Goal: Task Accomplishment & Management: Manage account settings

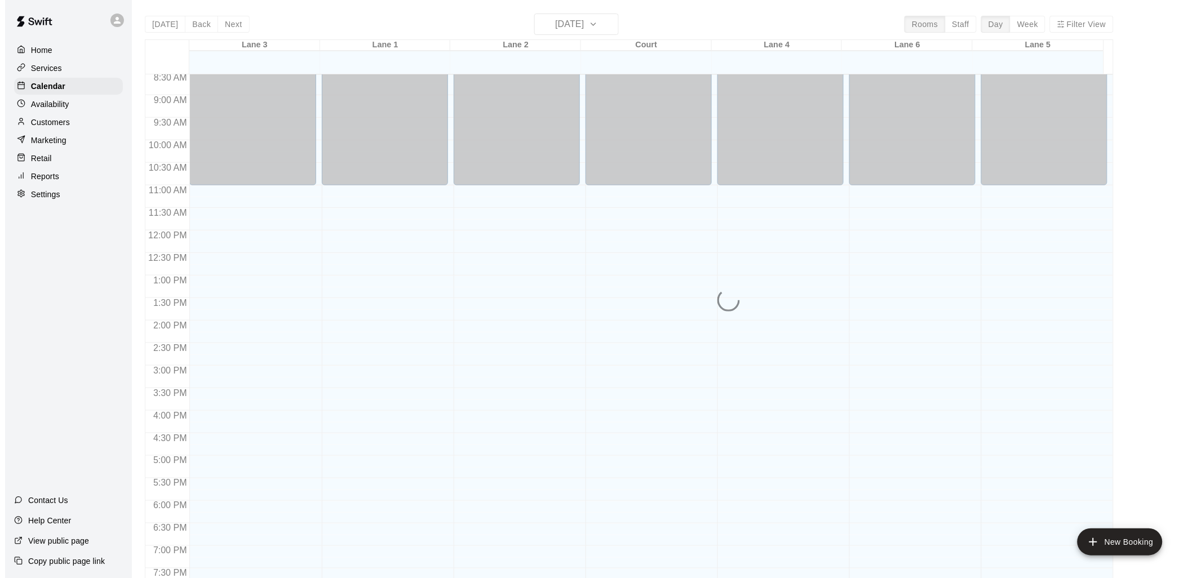
scroll to position [565, 0]
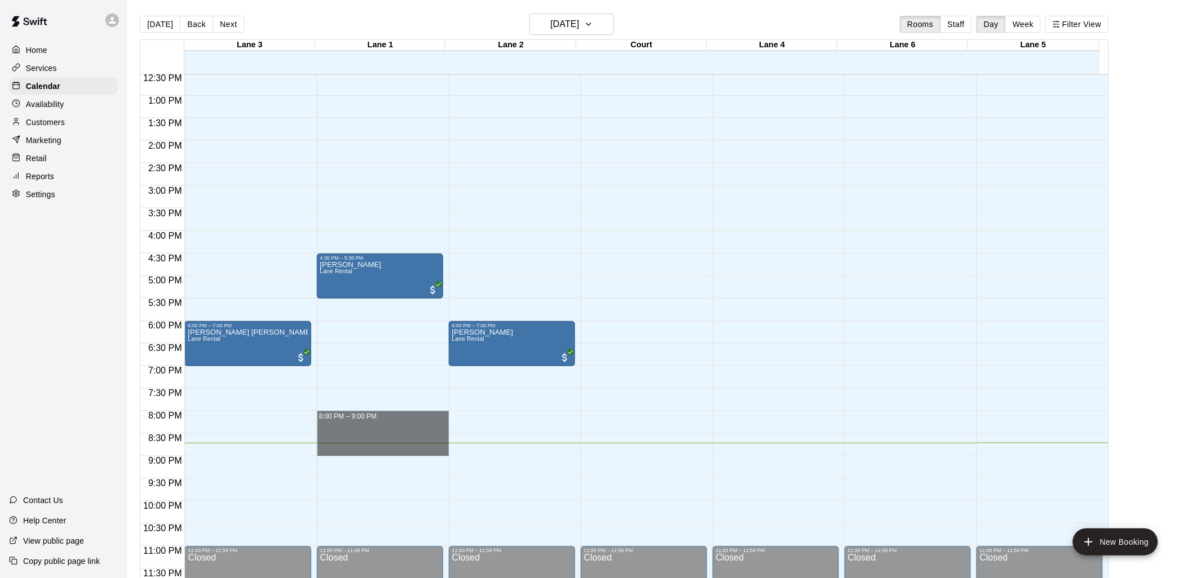
drag, startPoint x: 355, startPoint y: 417, endPoint x: 358, endPoint y: 451, distance: 34.5
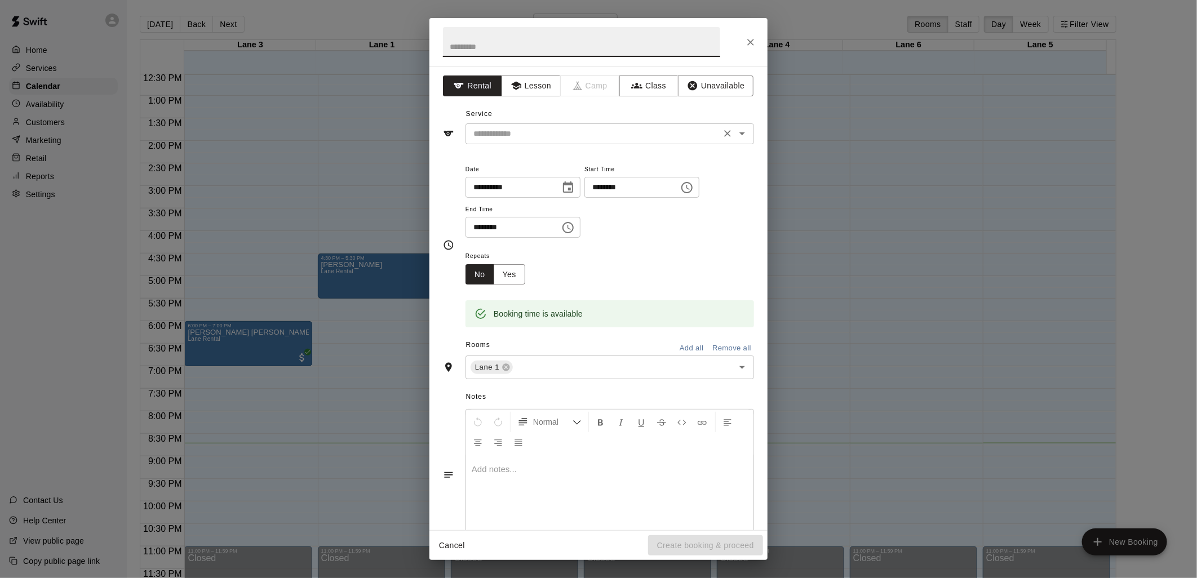
click at [583, 141] on div "​" at bounding box center [610, 133] width 289 height 21
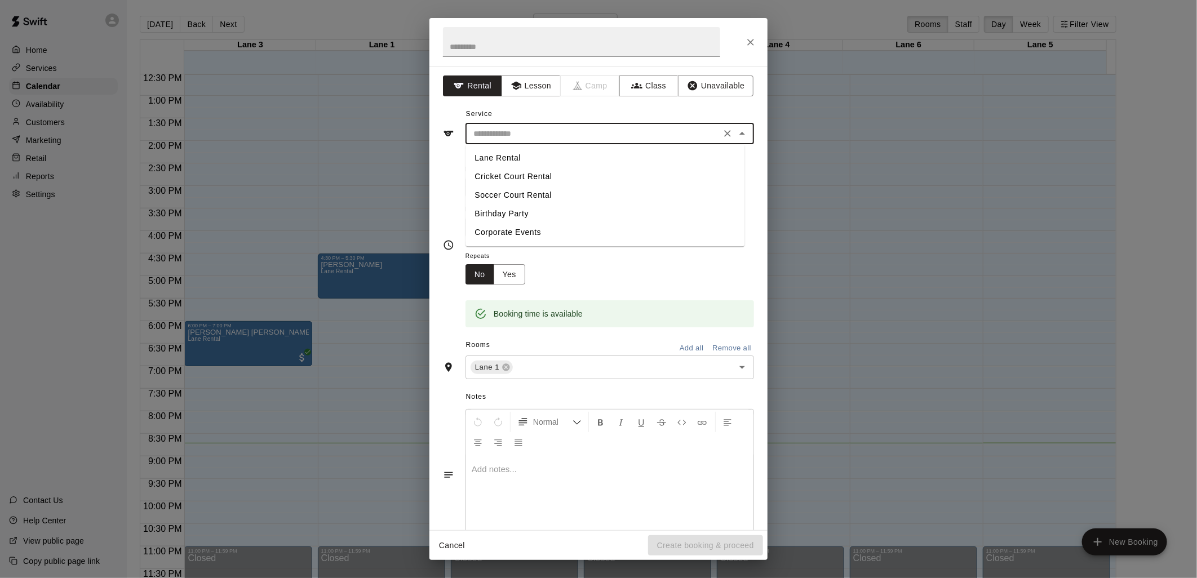
click at [520, 156] on li "Lane Rental" at bounding box center [605, 158] width 279 height 19
type input "**********"
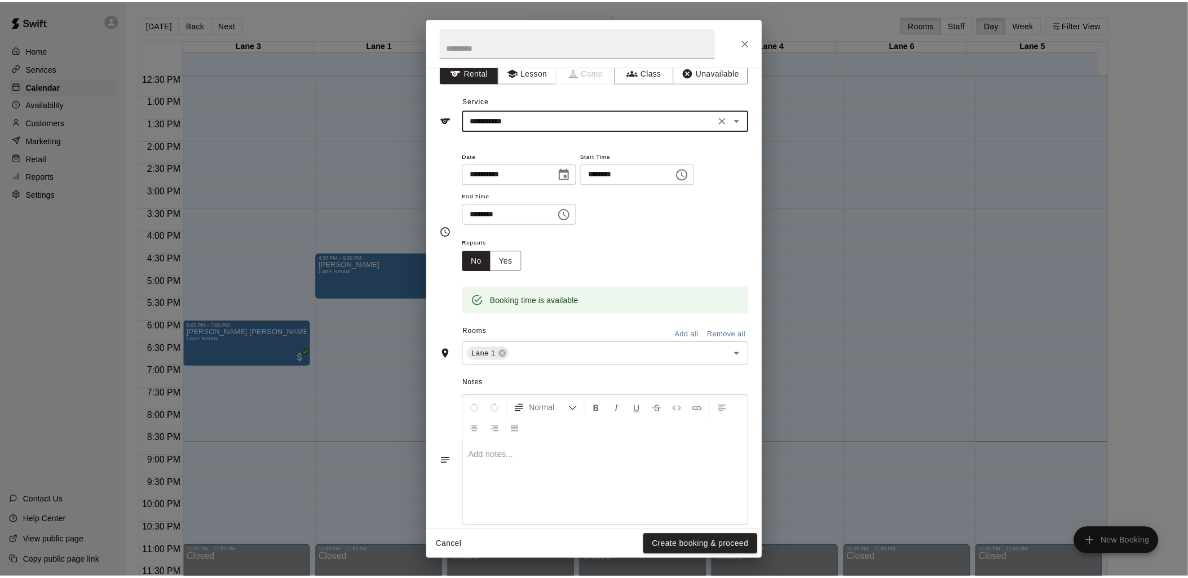
scroll to position [31, 0]
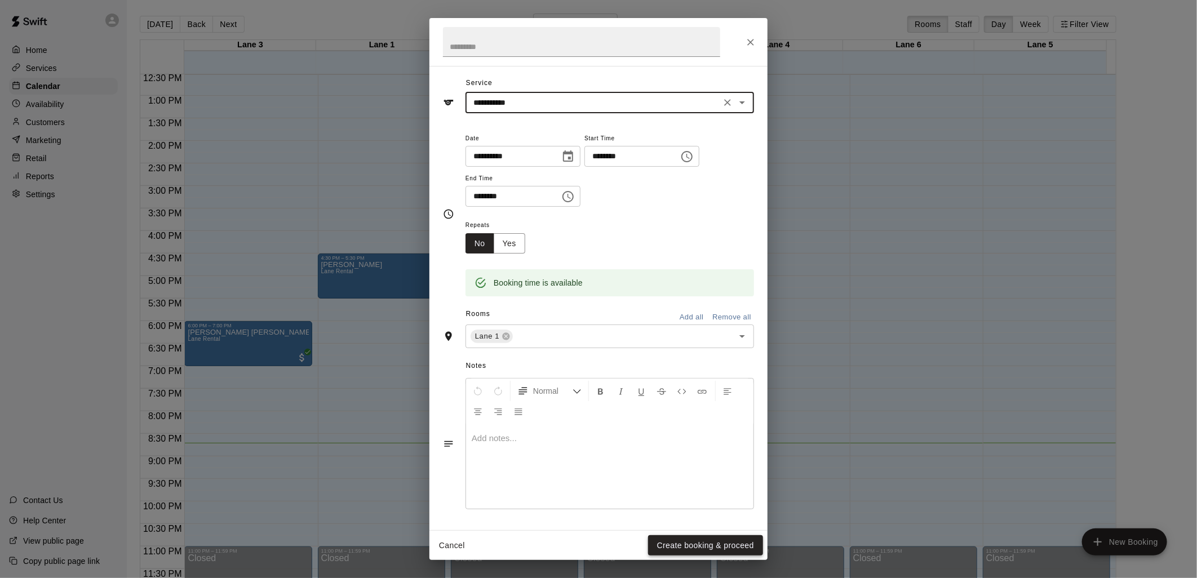
click at [723, 551] on button "Create booking & proceed" at bounding box center [705, 545] width 115 height 21
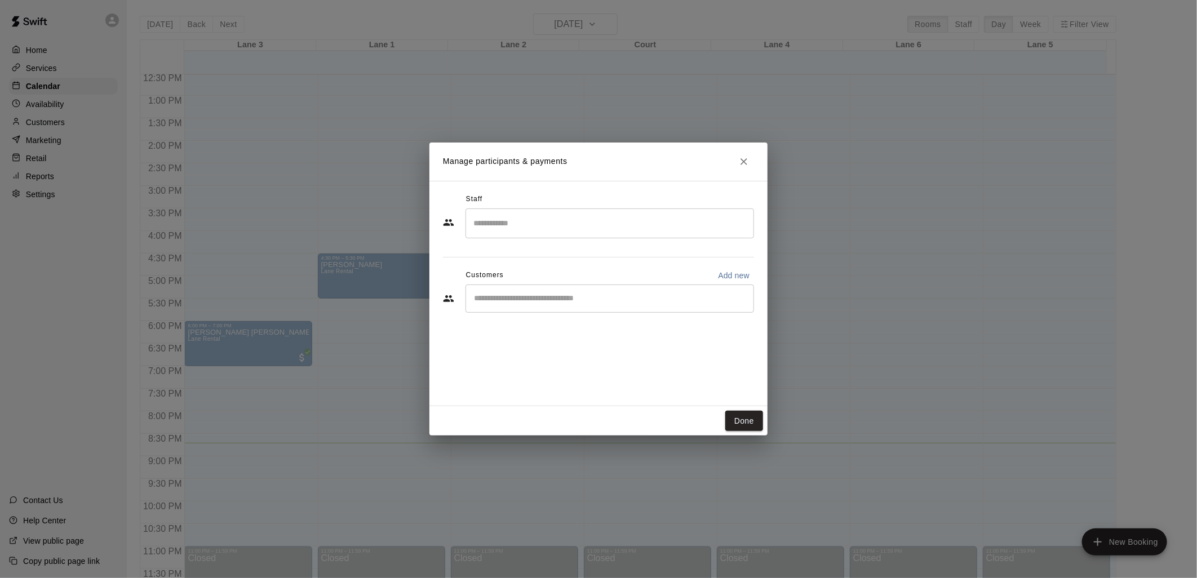
click at [534, 302] on input "Start typing to search customers..." at bounding box center [610, 298] width 278 height 11
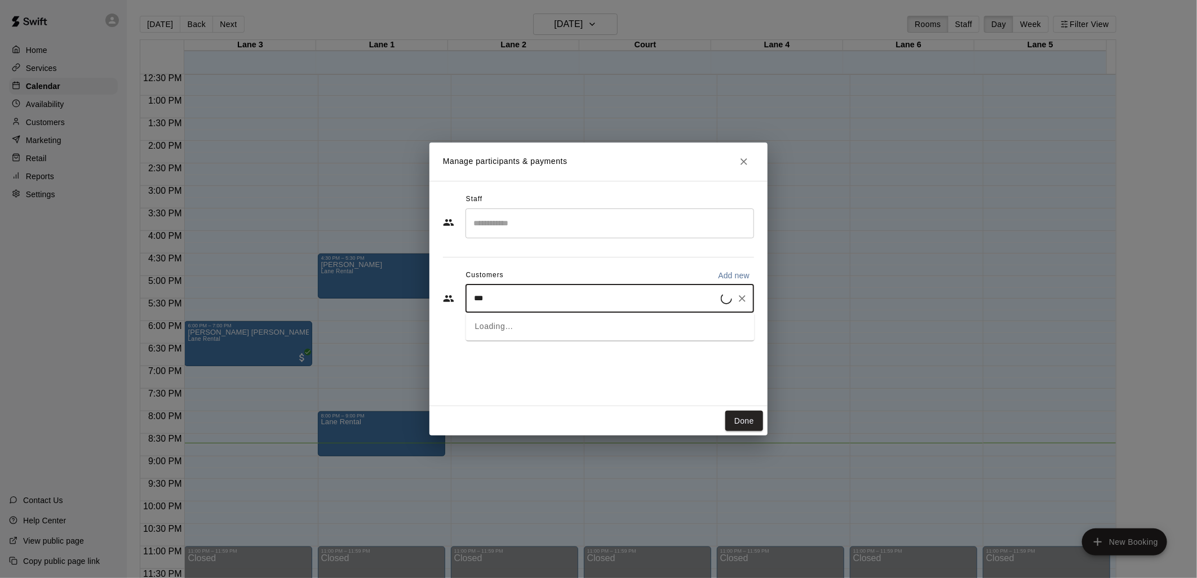
type input "****"
click at [558, 370] on span "[EMAIL_ADDRESS][DOMAIN_NAME]" at bounding box center [558, 373] width 121 height 8
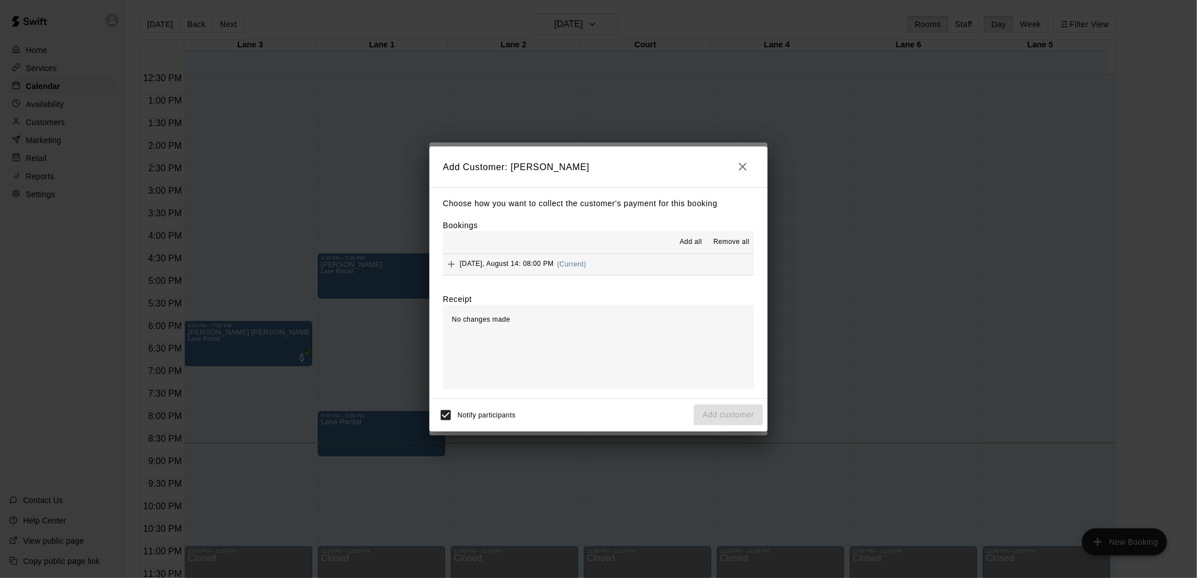
click at [691, 239] on span "Add all" at bounding box center [691, 242] width 23 height 11
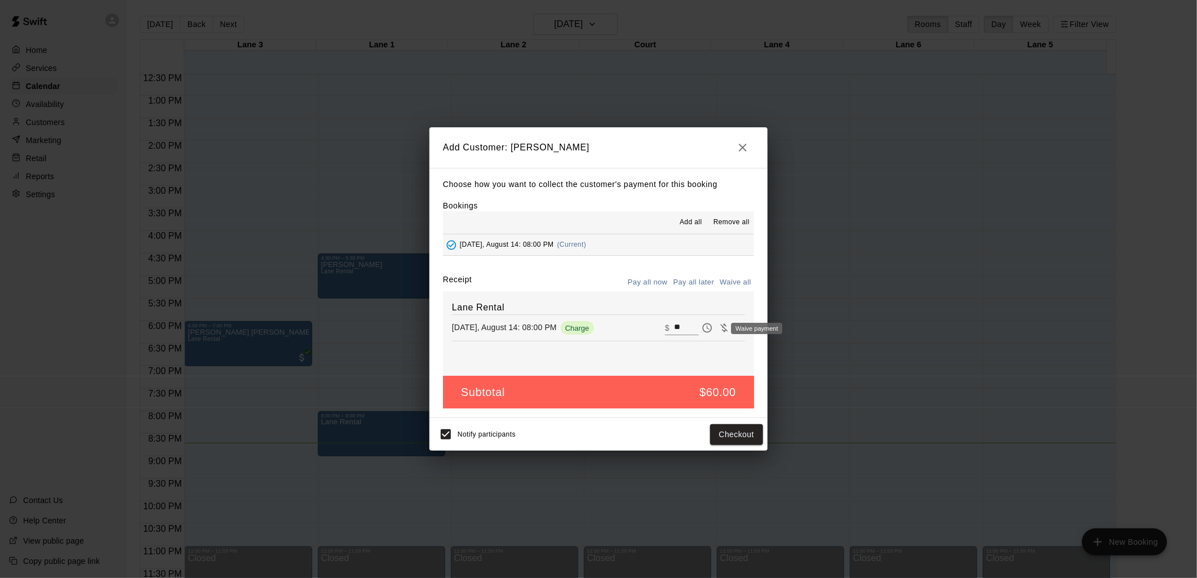
click at [725, 327] on div "Waive payment" at bounding box center [753, 329] width 60 height 14
click at [733, 327] on div "Waive payment" at bounding box center [756, 328] width 51 height 11
click at [731, 327] on div "Waive payment" at bounding box center [756, 328] width 51 height 11
click at [729, 330] on div "Waive payment" at bounding box center [753, 329] width 60 height 14
click at [699, 331] on button "Pay later" at bounding box center [707, 328] width 17 height 17
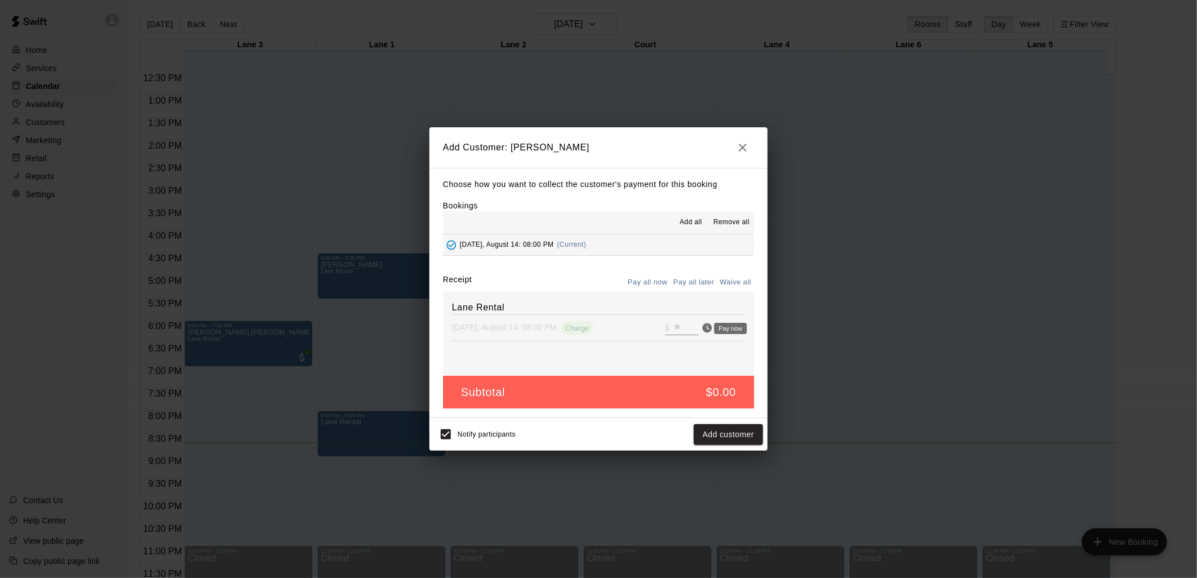
click at [703, 331] on icon "Pay now" at bounding box center [708, 329] width 10 height 10
click at [594, 328] on span "Charge" at bounding box center [577, 328] width 33 height 8
click at [578, 327] on span "Charge" at bounding box center [577, 328] width 33 height 8
click at [674, 327] on input "**" at bounding box center [686, 328] width 25 height 15
click at [719, 328] on icon "Waive payment" at bounding box center [724, 327] width 11 height 11
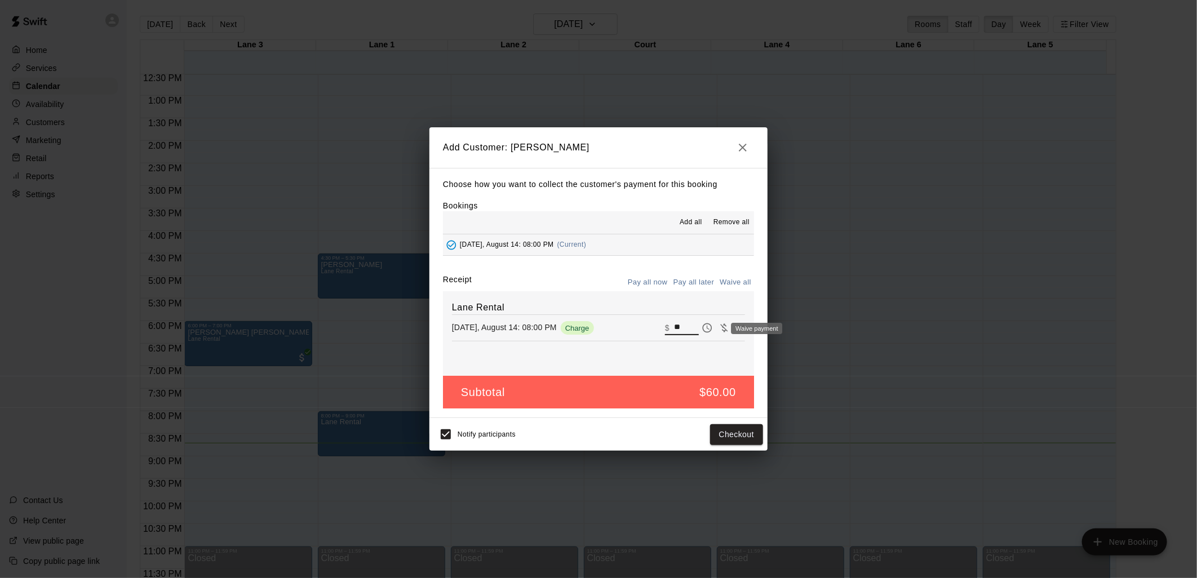
type input "*"
click at [728, 430] on button "Add customer" at bounding box center [728, 434] width 69 height 21
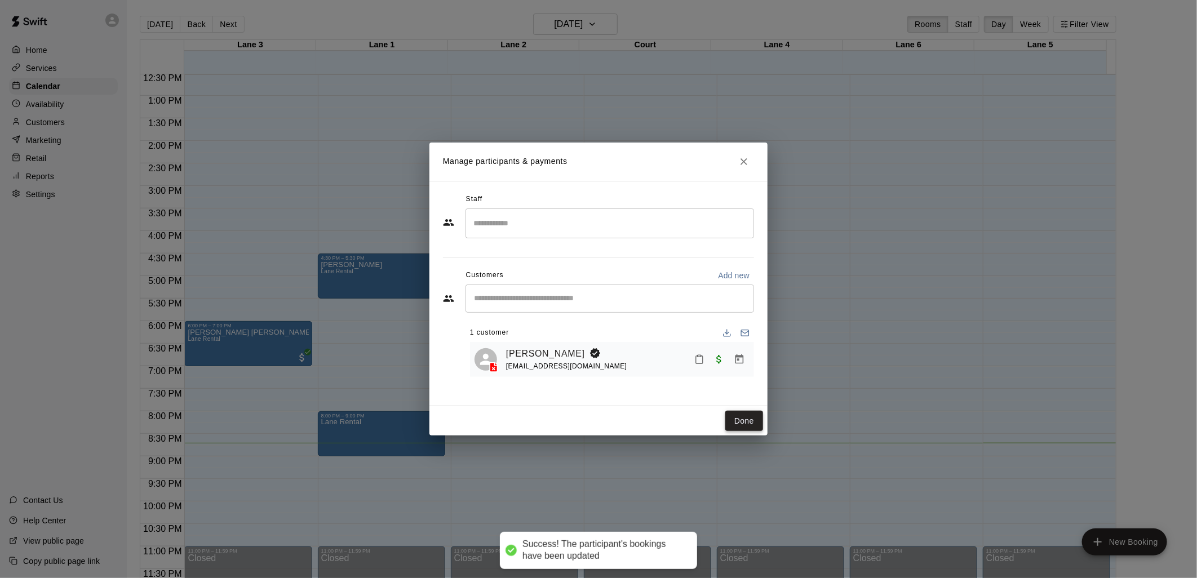
click at [746, 423] on button "Done" at bounding box center [744, 421] width 38 height 21
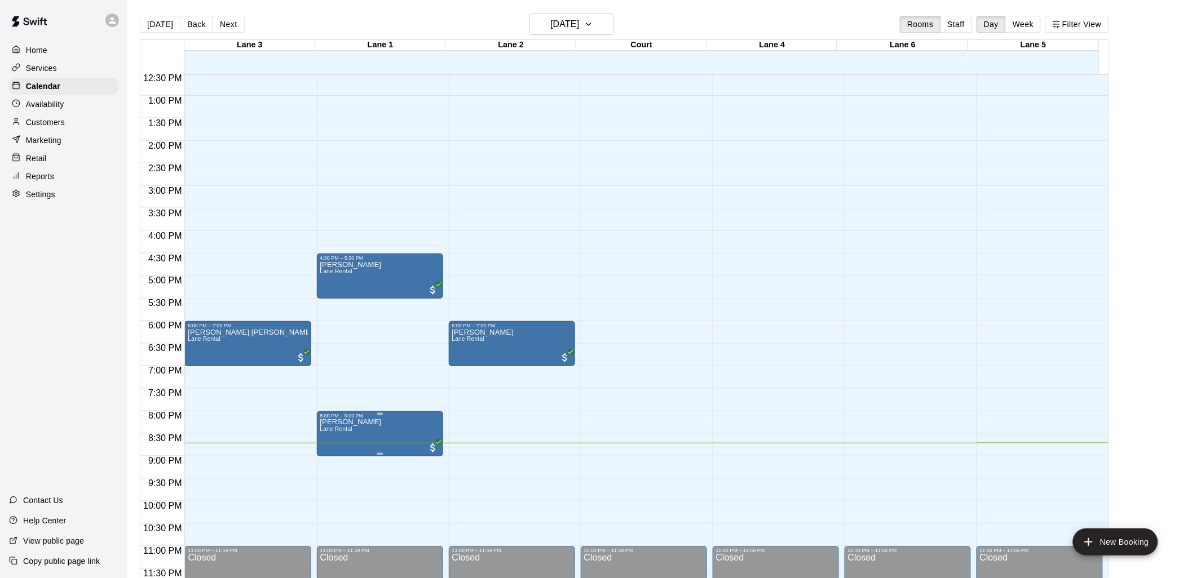
click at [366, 422] on p "[PERSON_NAME]" at bounding box center [350, 422] width 61 height 0
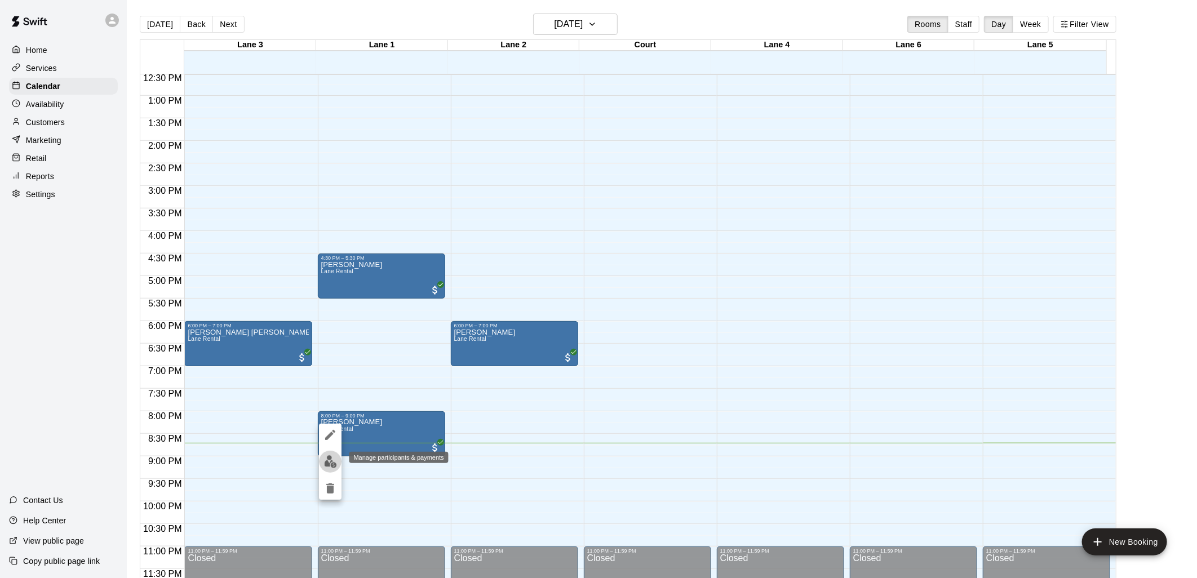
click at [334, 459] on img "edit" at bounding box center [330, 461] width 13 height 13
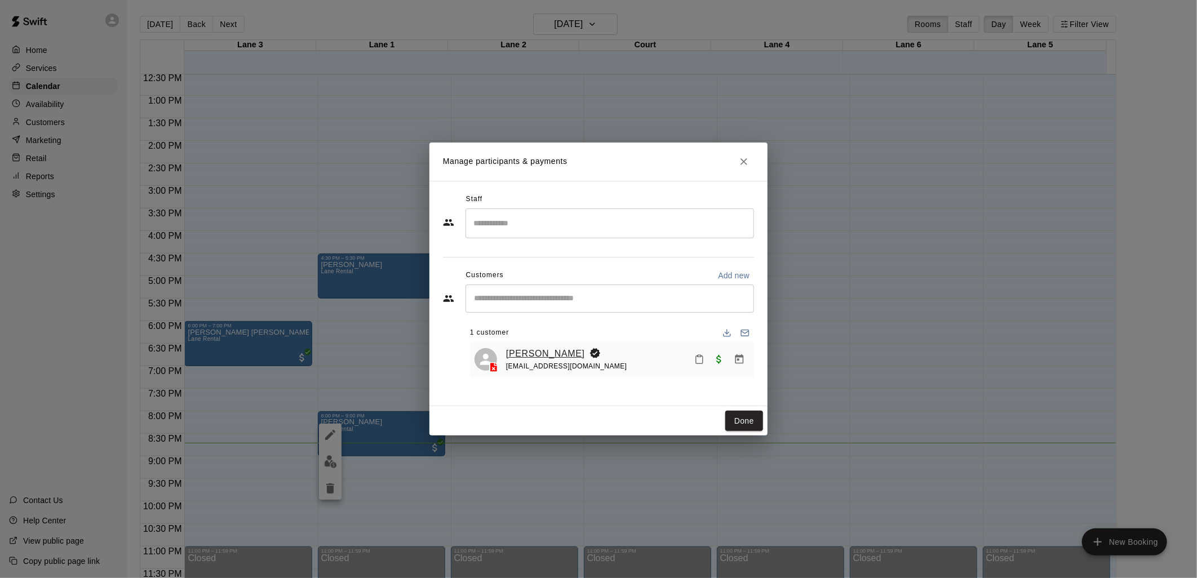
click at [555, 353] on link "[PERSON_NAME]" at bounding box center [545, 354] width 79 height 15
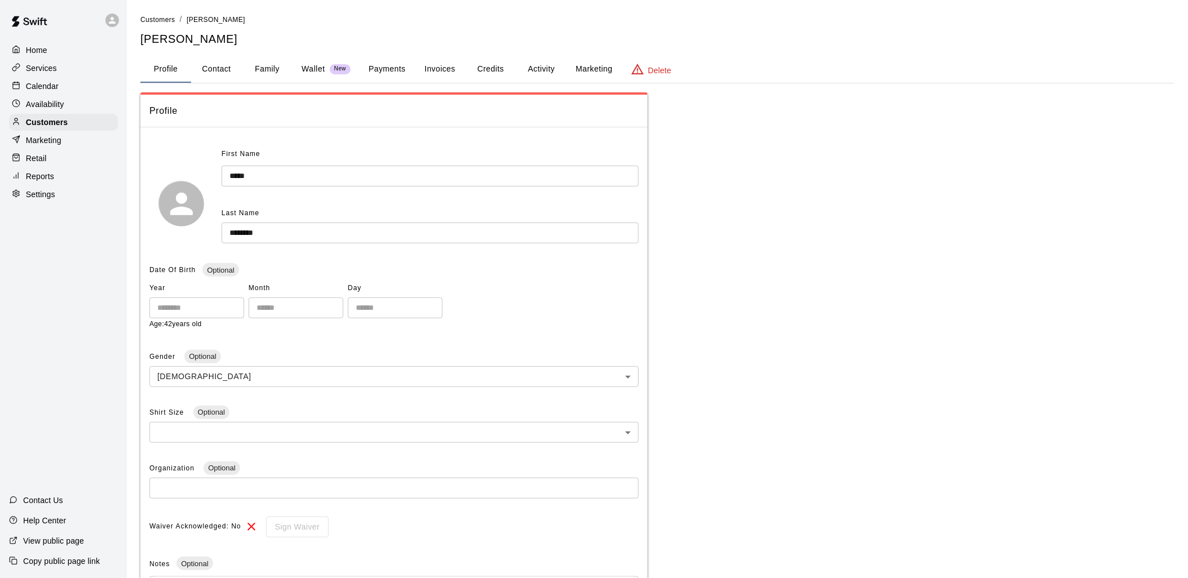
click at [485, 68] on button "Credits" at bounding box center [490, 69] width 51 height 27
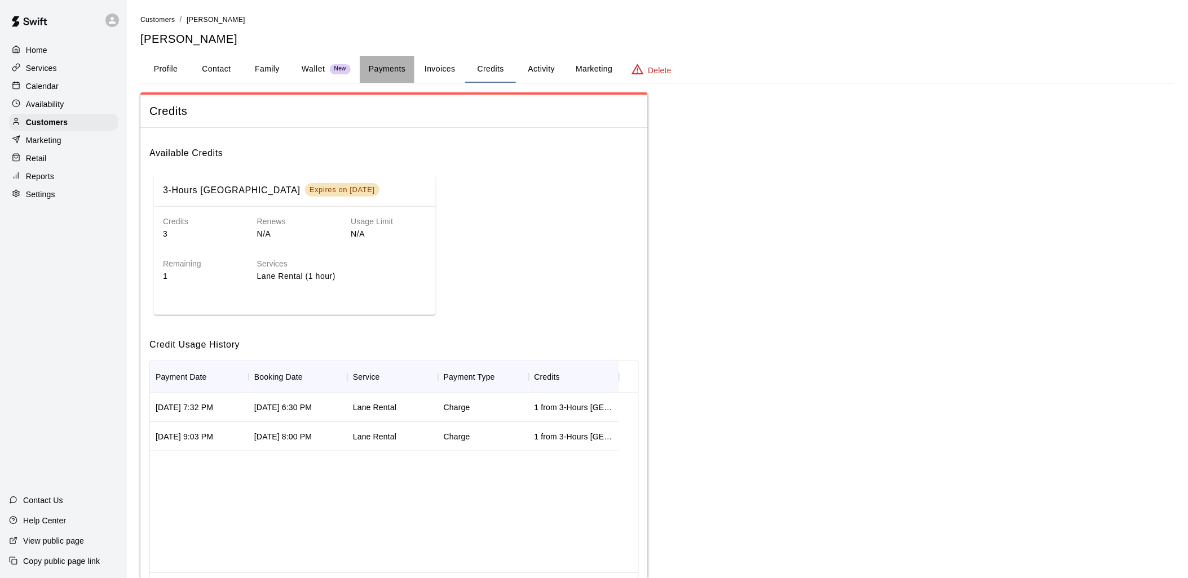
click at [391, 75] on button "Payments" at bounding box center [387, 69] width 55 height 27
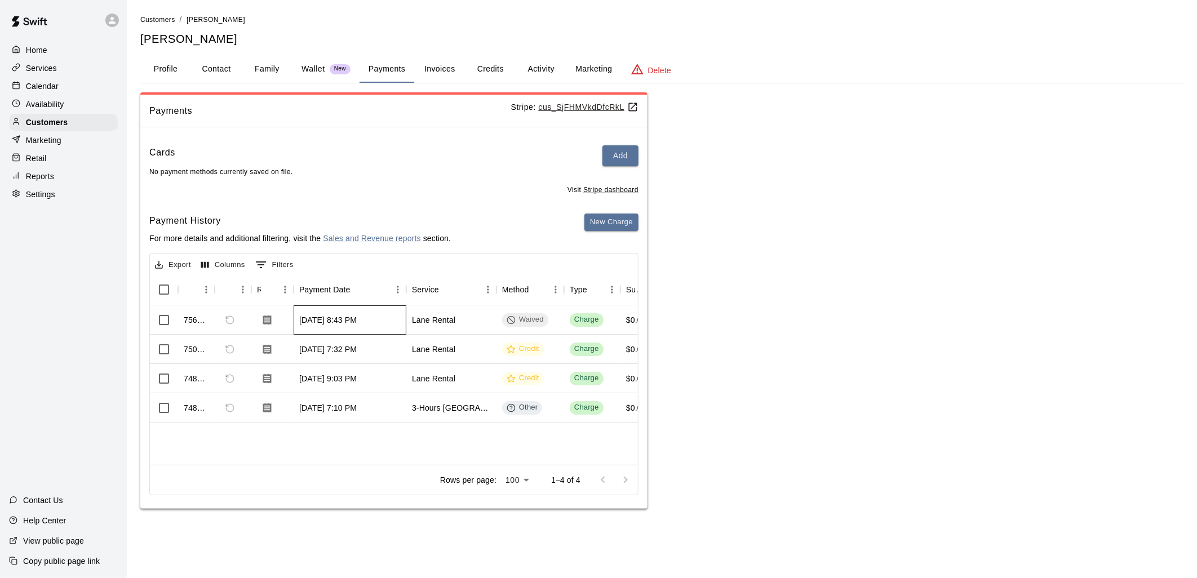
click at [348, 325] on div "[DATE] 8:43 PM" at bounding box center [327, 320] width 57 height 11
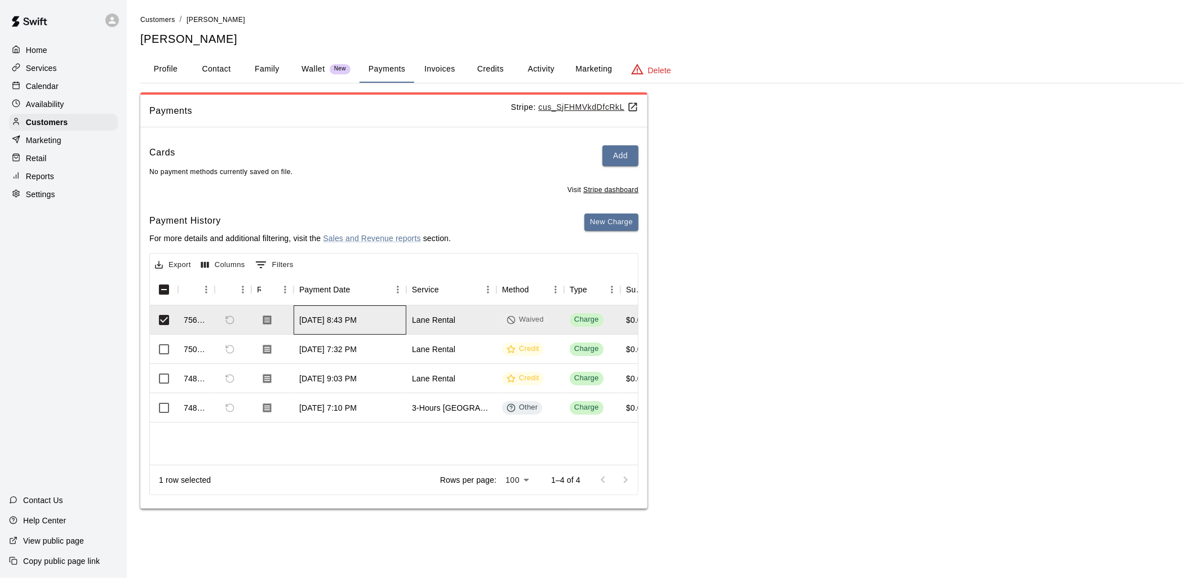
click at [348, 322] on div "[DATE] 8:43 PM" at bounding box center [327, 320] width 57 height 11
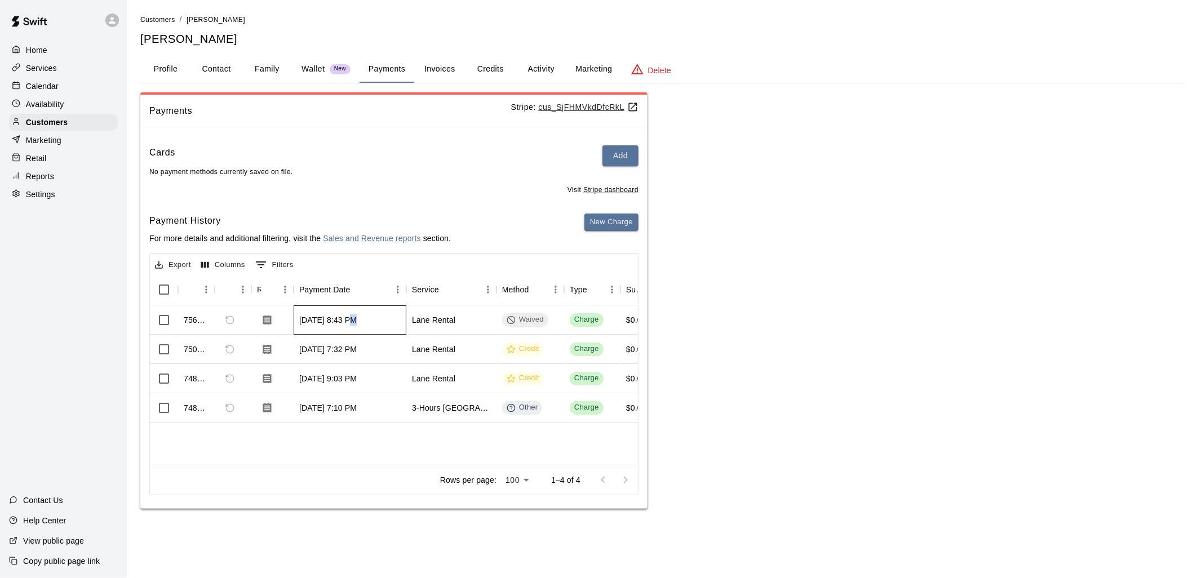
click at [348, 322] on div "[DATE] 8:43 PM" at bounding box center [327, 320] width 57 height 11
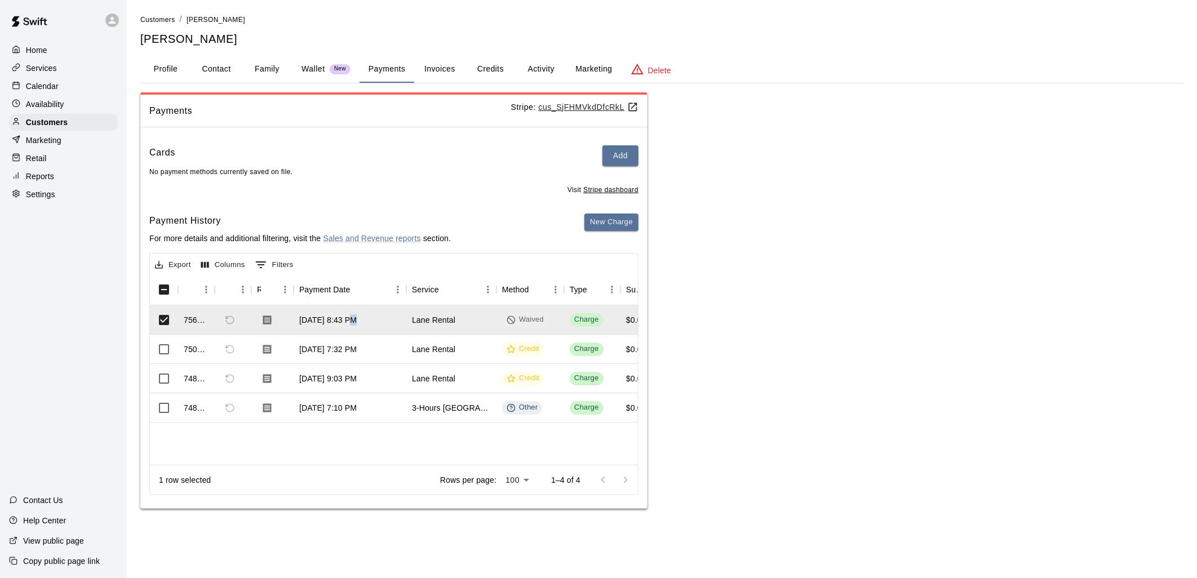
click at [63, 82] on div "Calendar" at bounding box center [63, 86] width 109 height 17
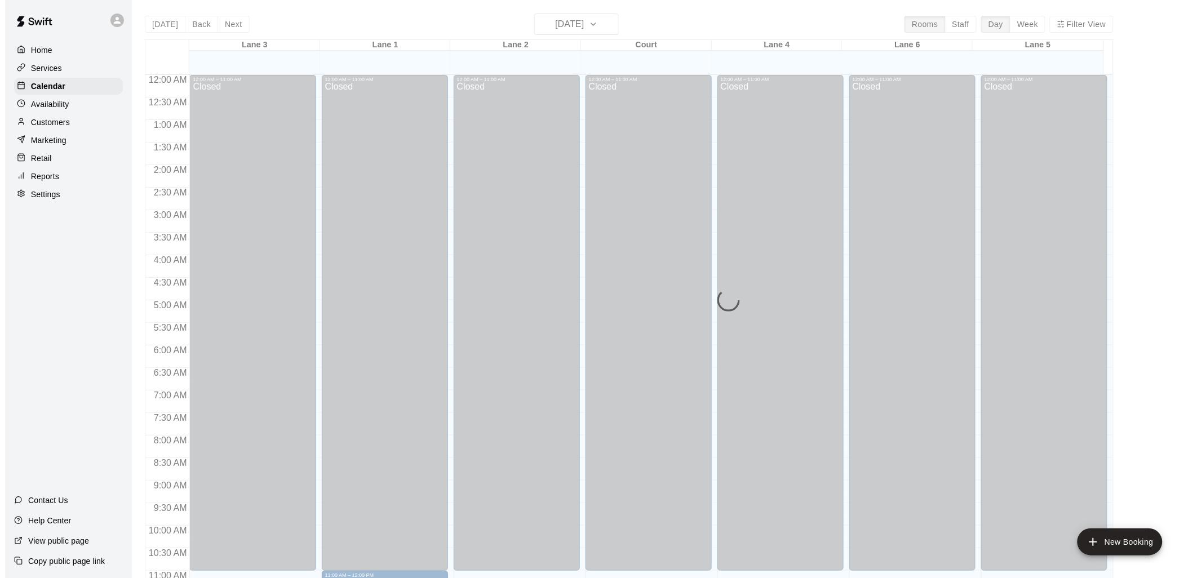
scroll to position [532, 0]
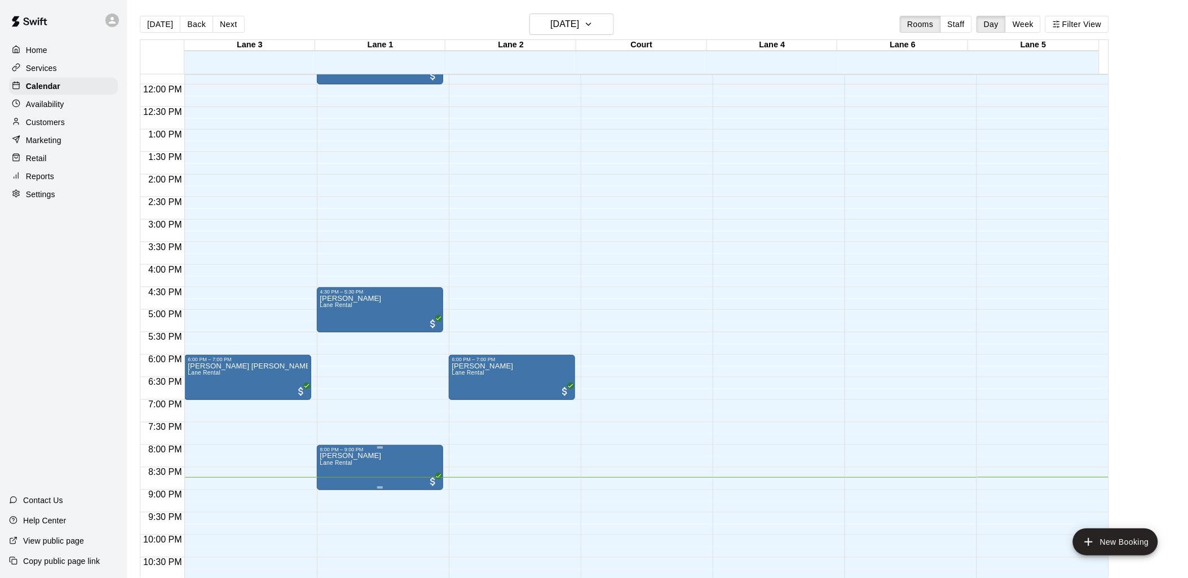
click at [368, 456] on p "[PERSON_NAME]" at bounding box center [350, 456] width 61 height 0
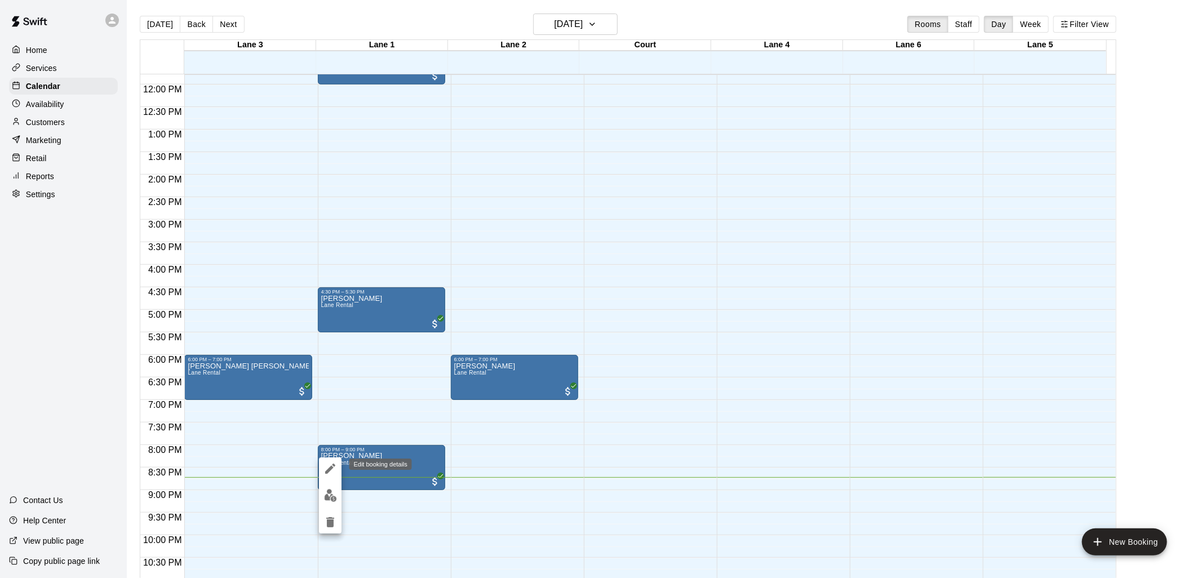
click at [325, 468] on icon "edit" at bounding box center [331, 469] width 14 height 14
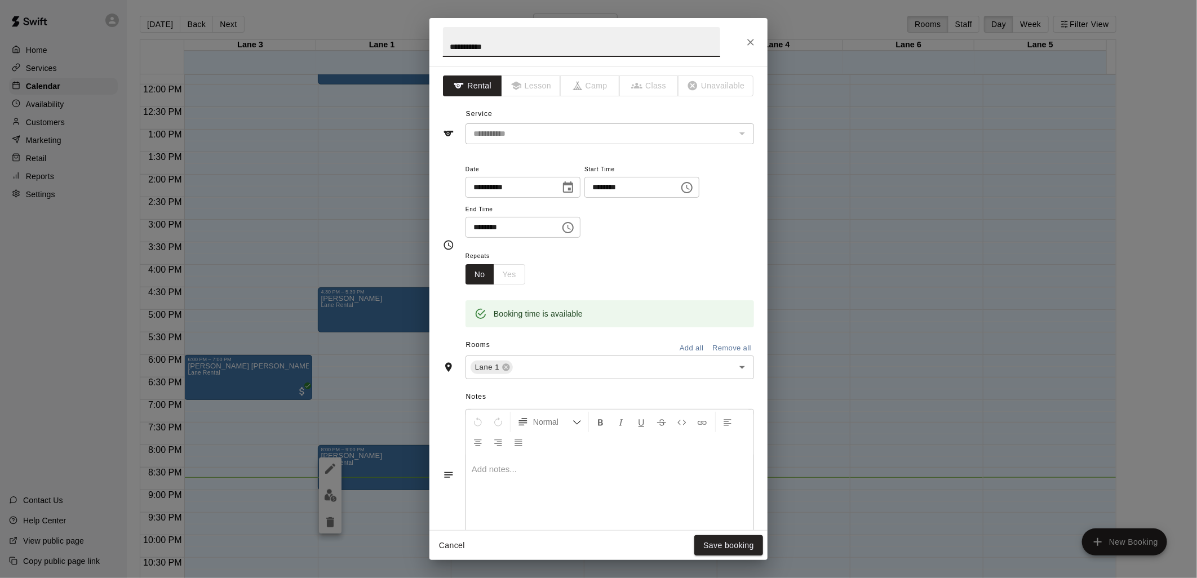
click at [337, 500] on div "**********" at bounding box center [598, 289] width 1197 height 578
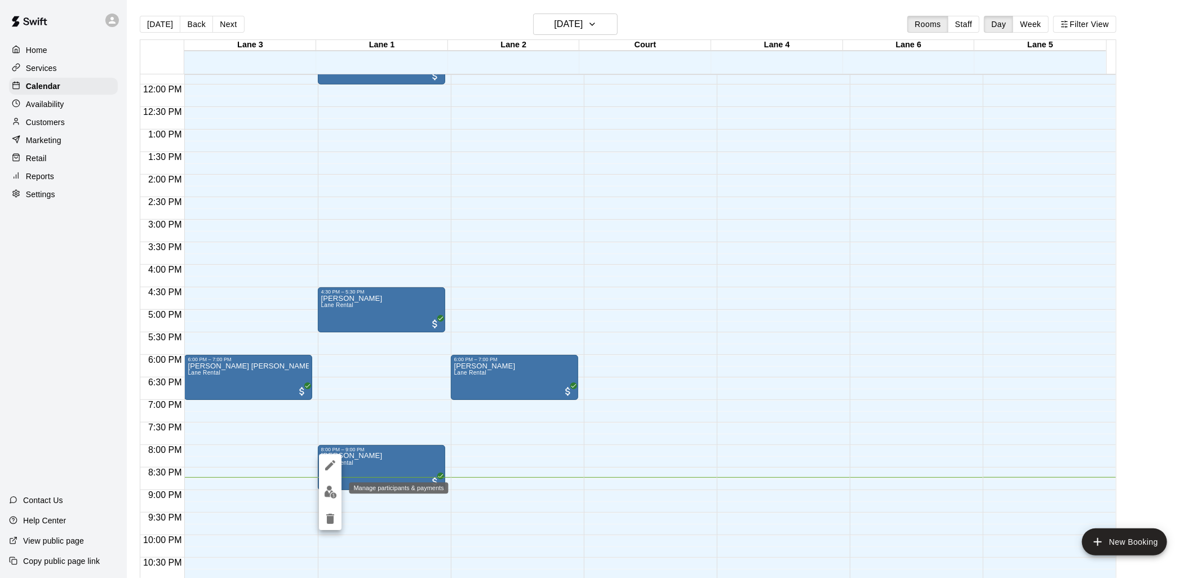
click at [335, 486] on img "edit" at bounding box center [330, 492] width 13 height 13
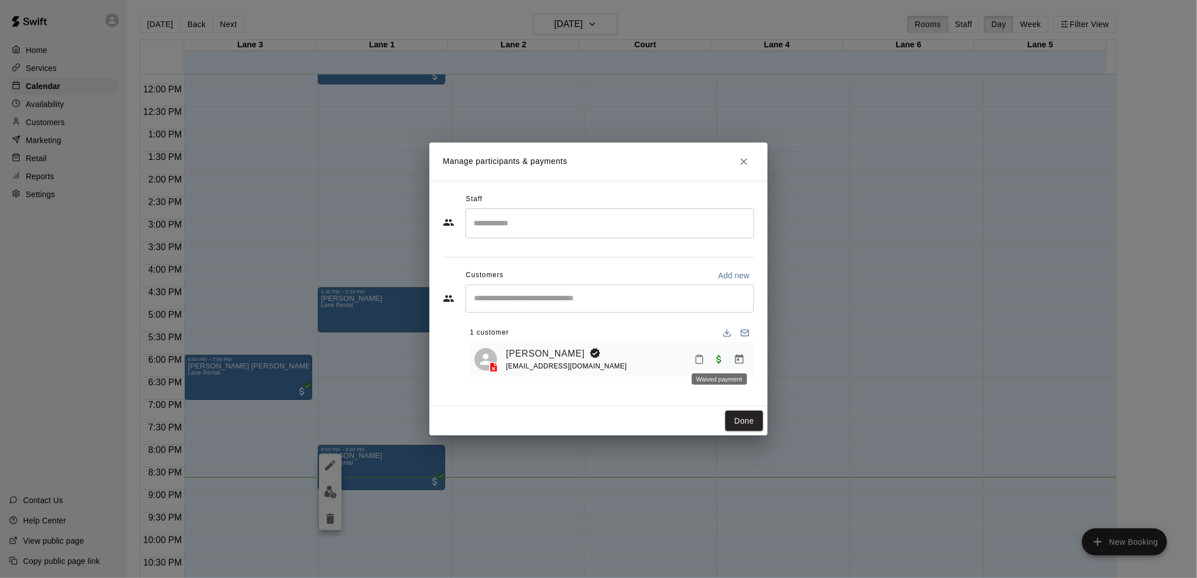
click at [719, 362] on span "Waived payment" at bounding box center [719, 359] width 20 height 10
click at [583, 356] on link "[PERSON_NAME]" at bounding box center [545, 354] width 79 height 15
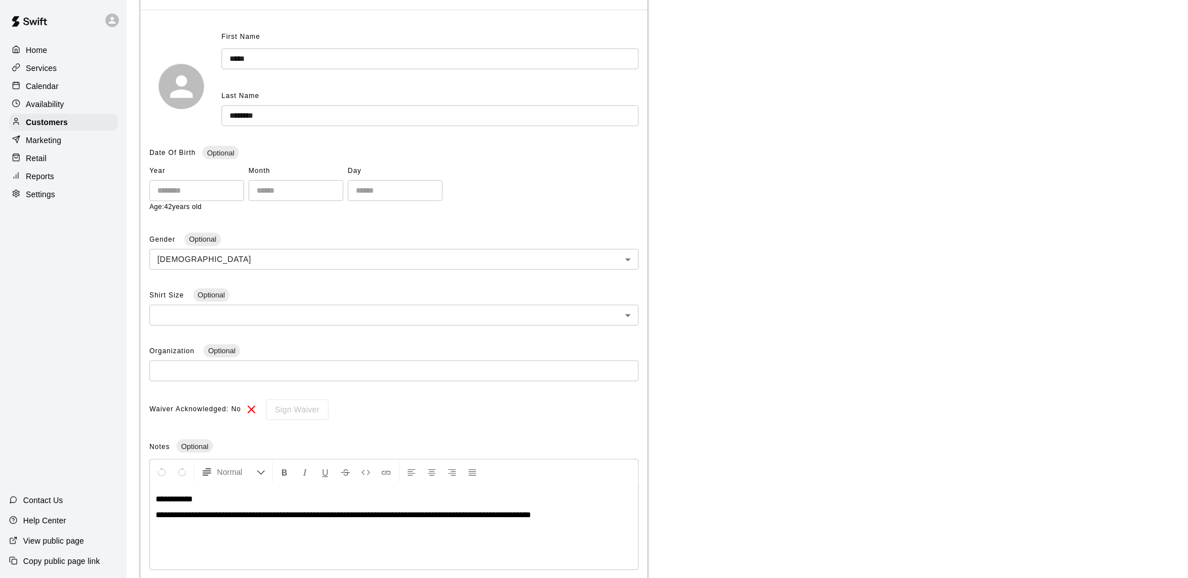
scroll to position [186, 0]
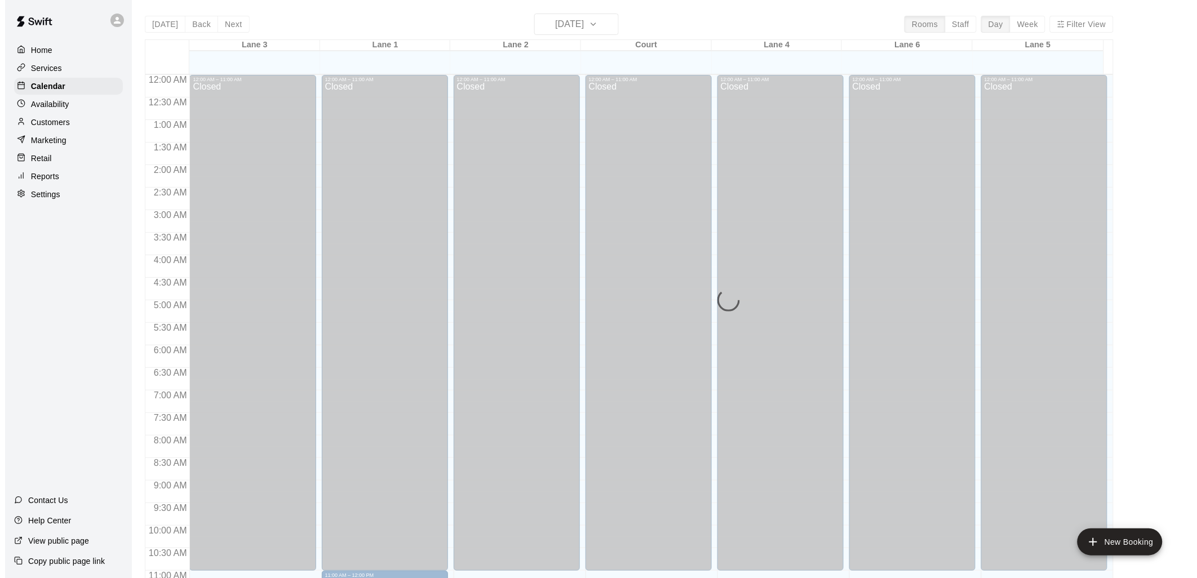
scroll to position [532, 0]
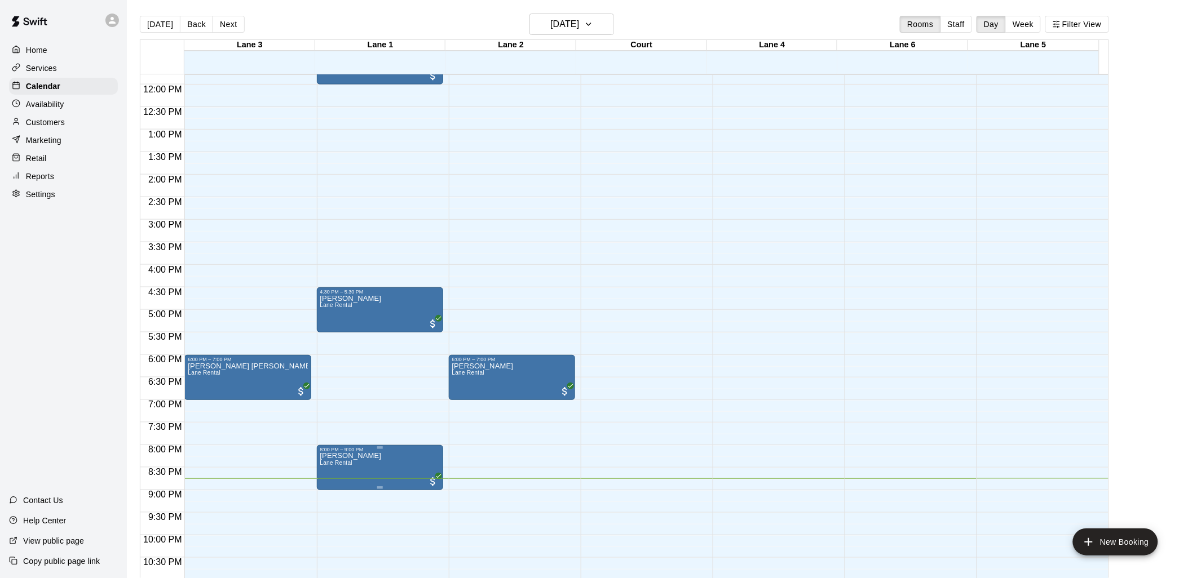
click at [373, 456] on p "[PERSON_NAME]" at bounding box center [350, 456] width 61 height 0
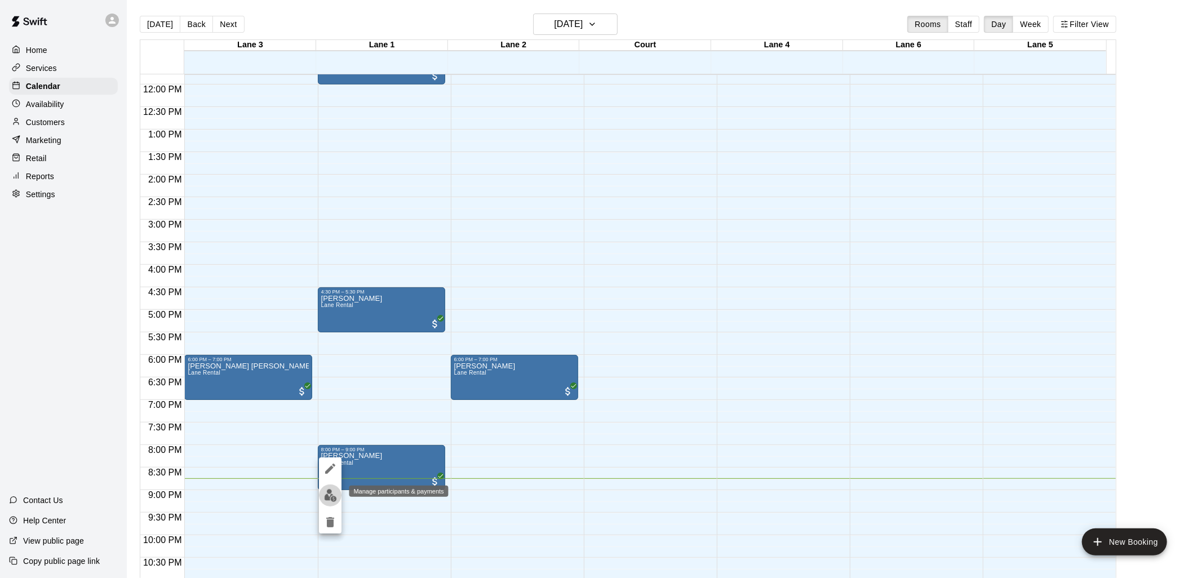
click at [326, 499] on img "edit" at bounding box center [330, 495] width 13 height 13
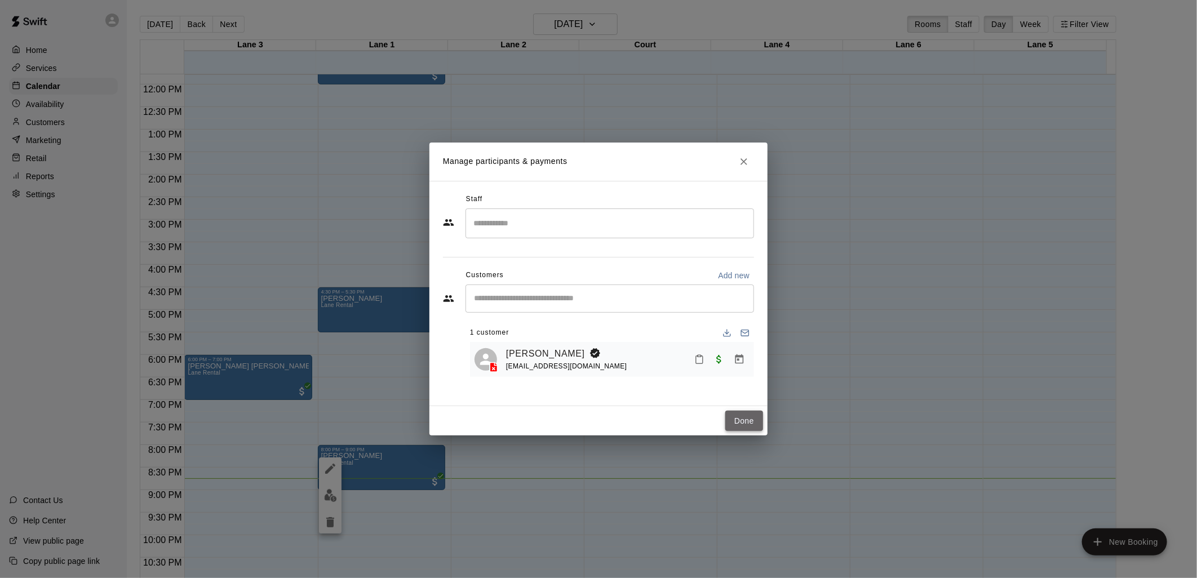
click at [748, 419] on button "Done" at bounding box center [744, 421] width 38 height 21
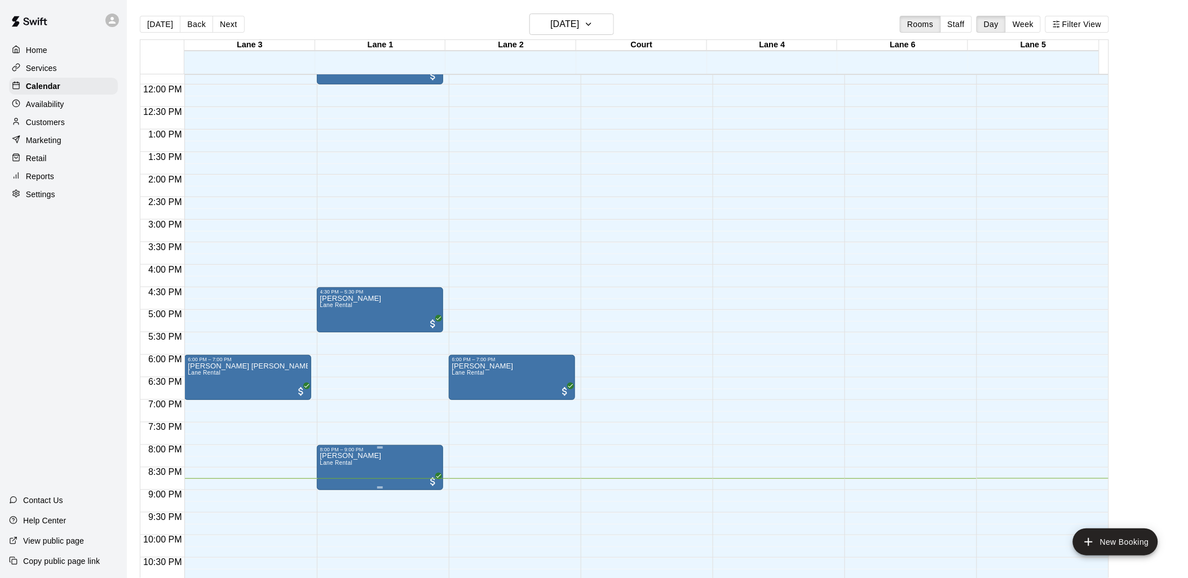
click at [362, 456] on p "[PERSON_NAME]" at bounding box center [350, 456] width 61 height 0
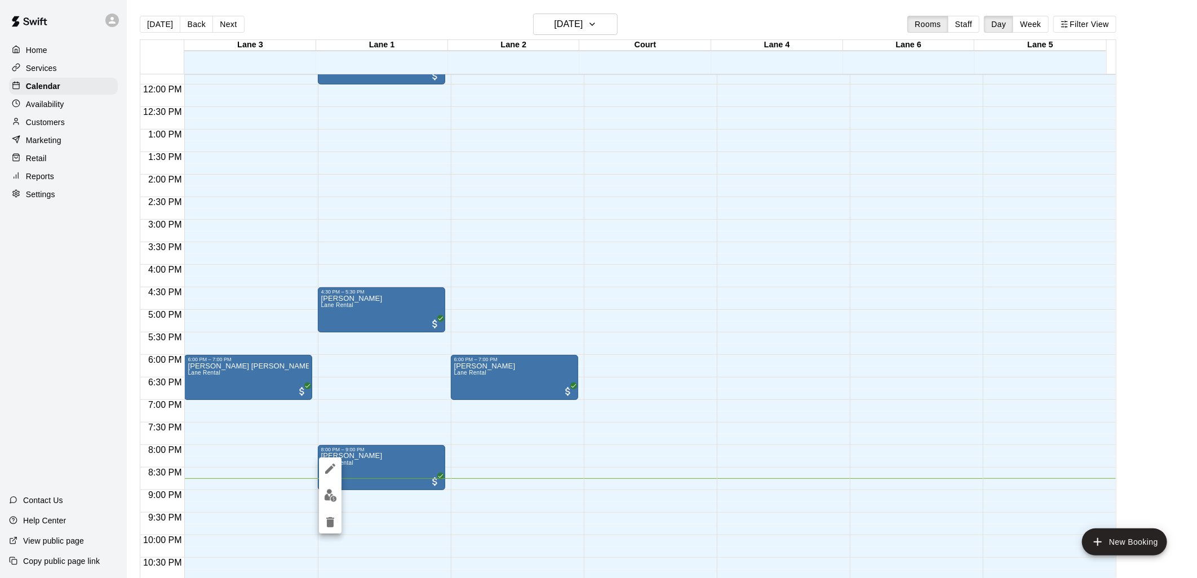
click at [328, 515] on button "delete" at bounding box center [330, 522] width 23 height 23
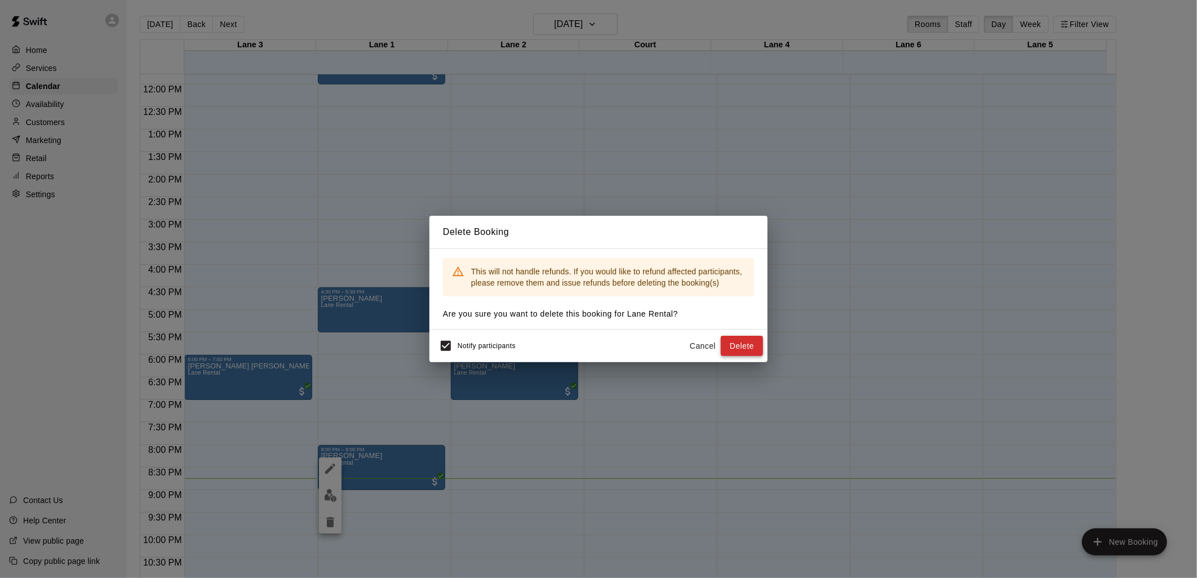
click at [740, 345] on button "Delete" at bounding box center [742, 346] width 42 height 21
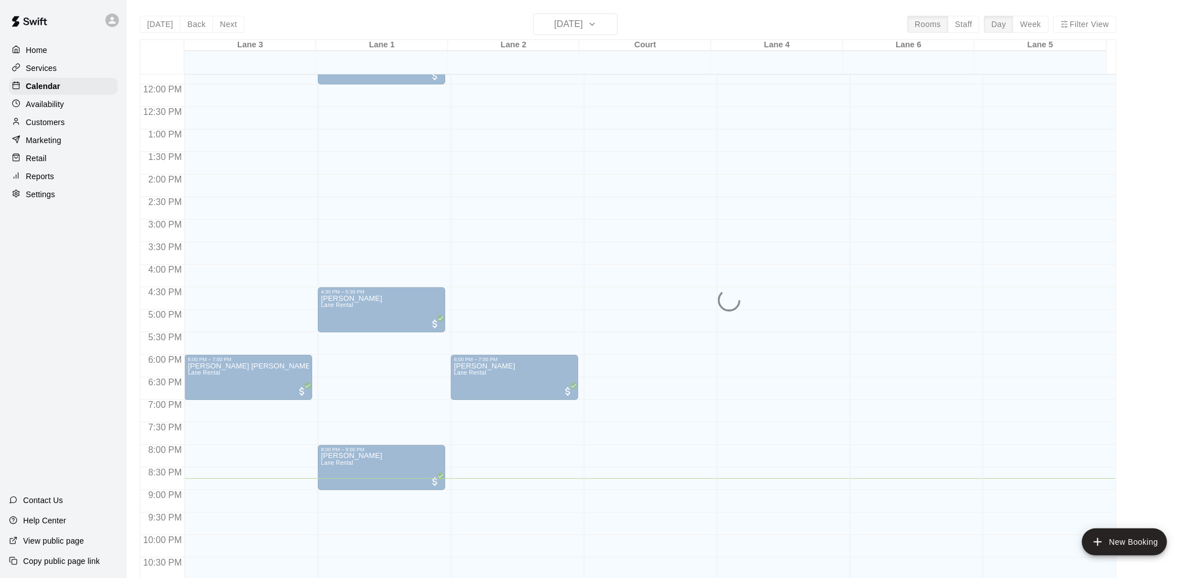
click at [445, 347] on div "Delete Booking This will not handle refunds. If you would like to refund affect…" at bounding box center [598, 289] width 1197 height 578
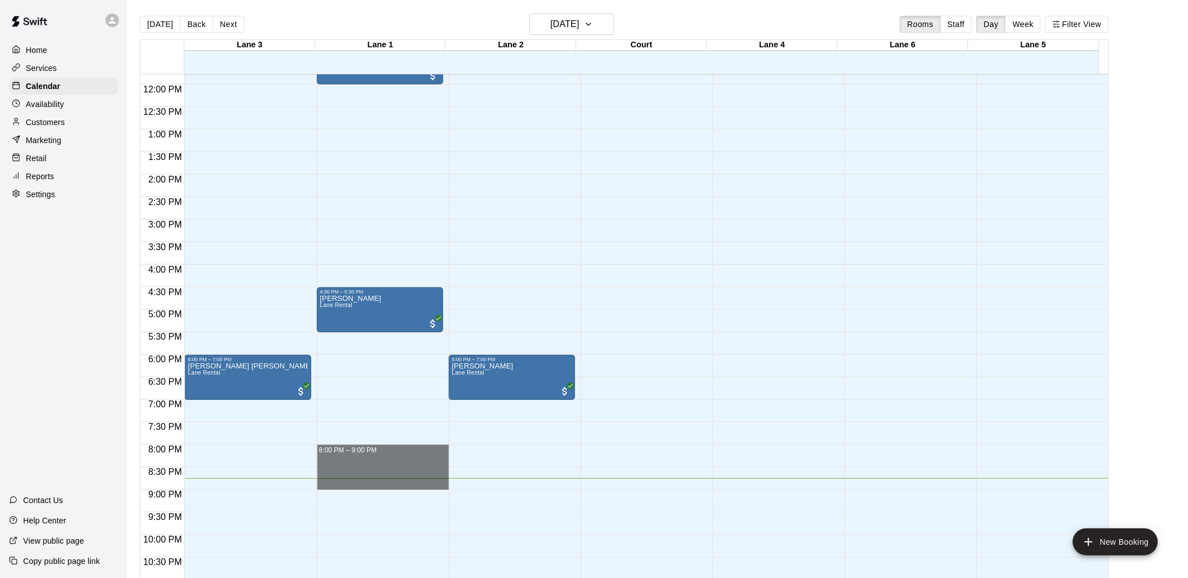
drag, startPoint x: 406, startPoint y: 454, endPoint x: 370, endPoint y: 482, distance: 45.3
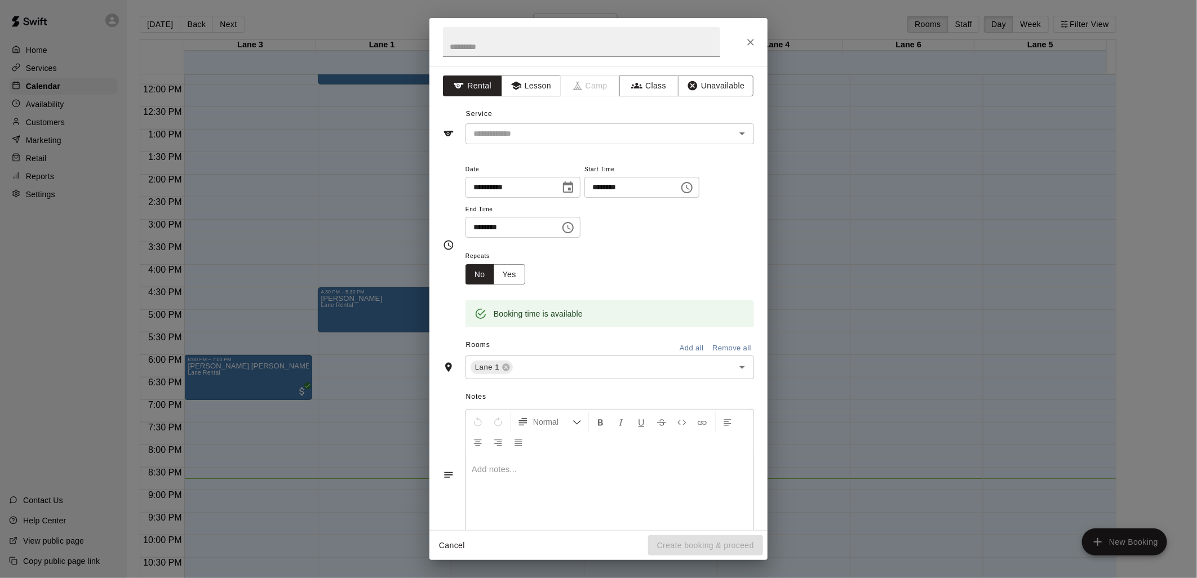
drag, startPoint x: 381, startPoint y: 475, endPoint x: 860, endPoint y: 257, distance: 526.2
click at [863, 257] on div "**********" at bounding box center [598, 289] width 1197 height 578
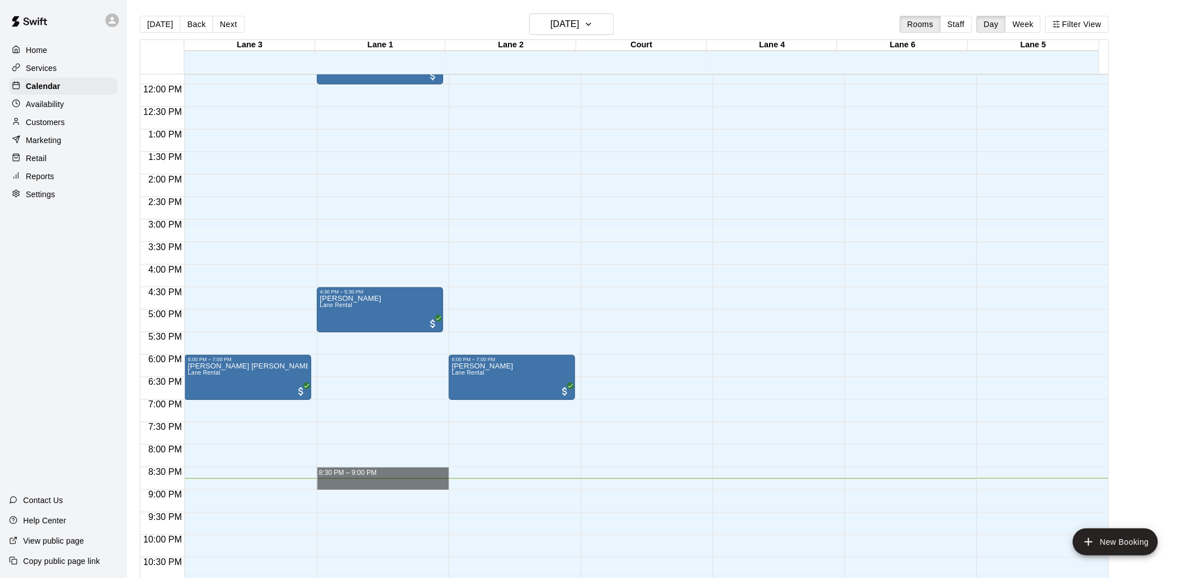
drag, startPoint x: 396, startPoint y: 468, endPoint x: 386, endPoint y: 482, distance: 16.6
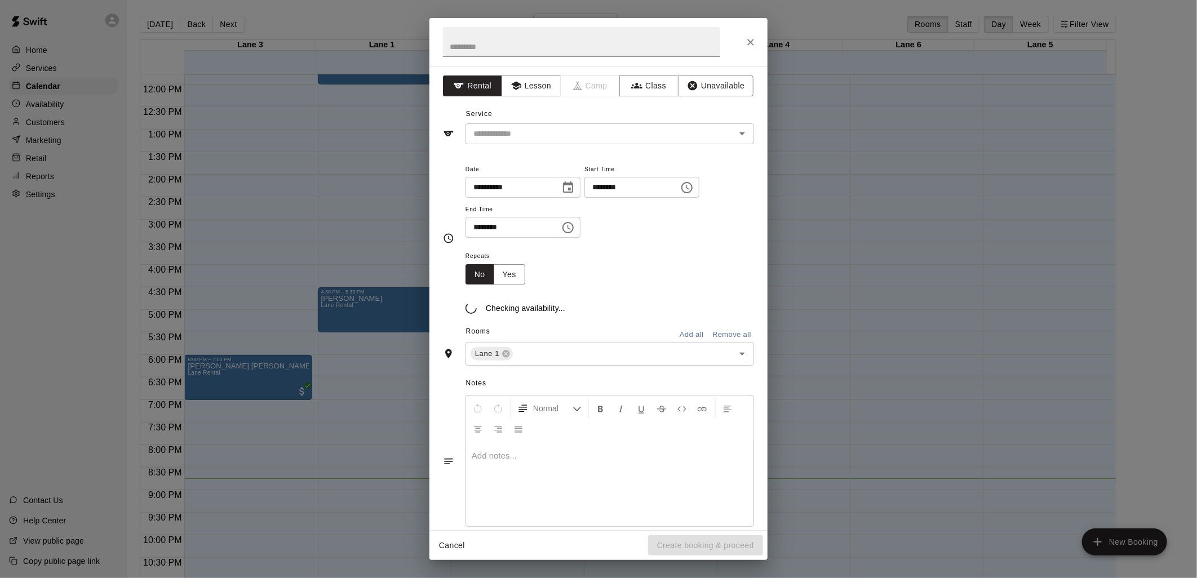
drag, startPoint x: 399, startPoint y: 453, endPoint x: 408, endPoint y: 432, distance: 22.0
click at [399, 453] on div "**********" at bounding box center [598, 289] width 1197 height 578
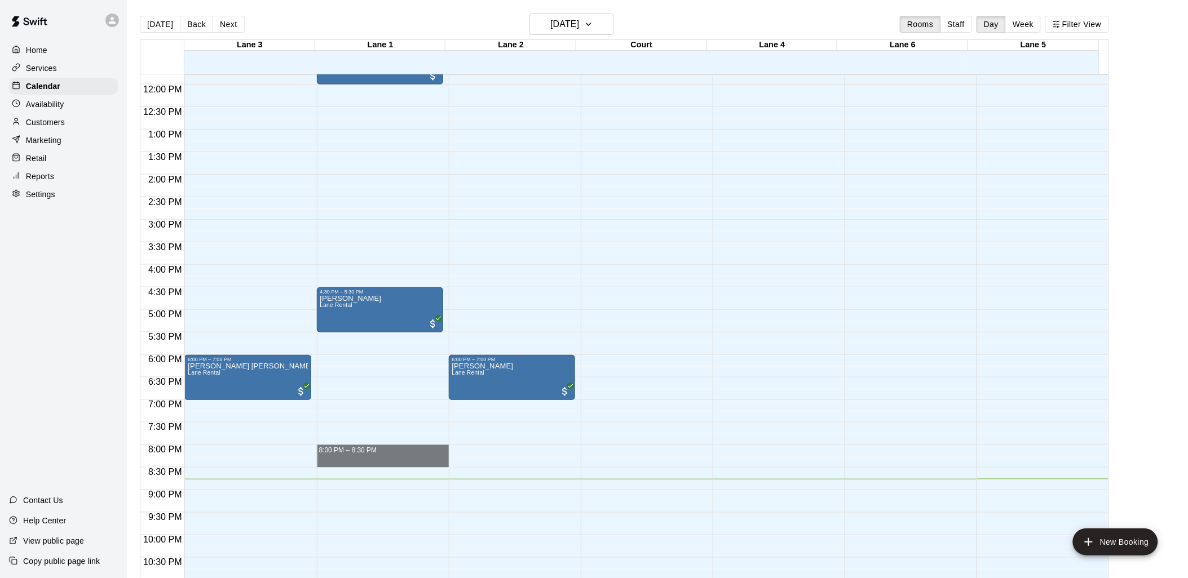
drag, startPoint x: 361, startPoint y: 453, endPoint x: 354, endPoint y: 454, distance: 7.4
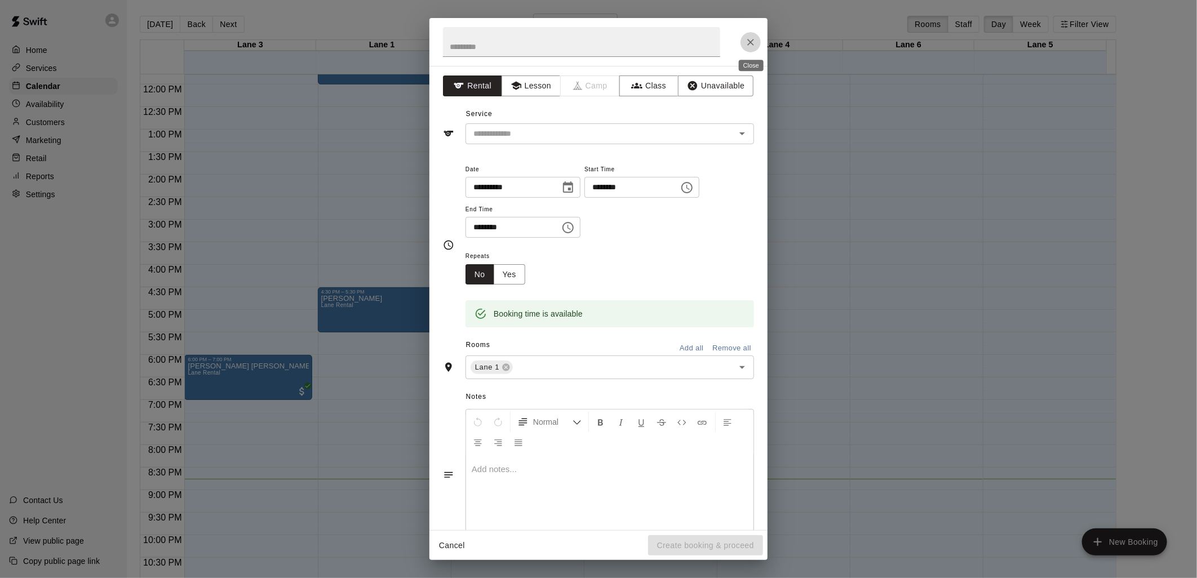
click at [752, 43] on icon "Close" at bounding box center [750, 42] width 7 height 7
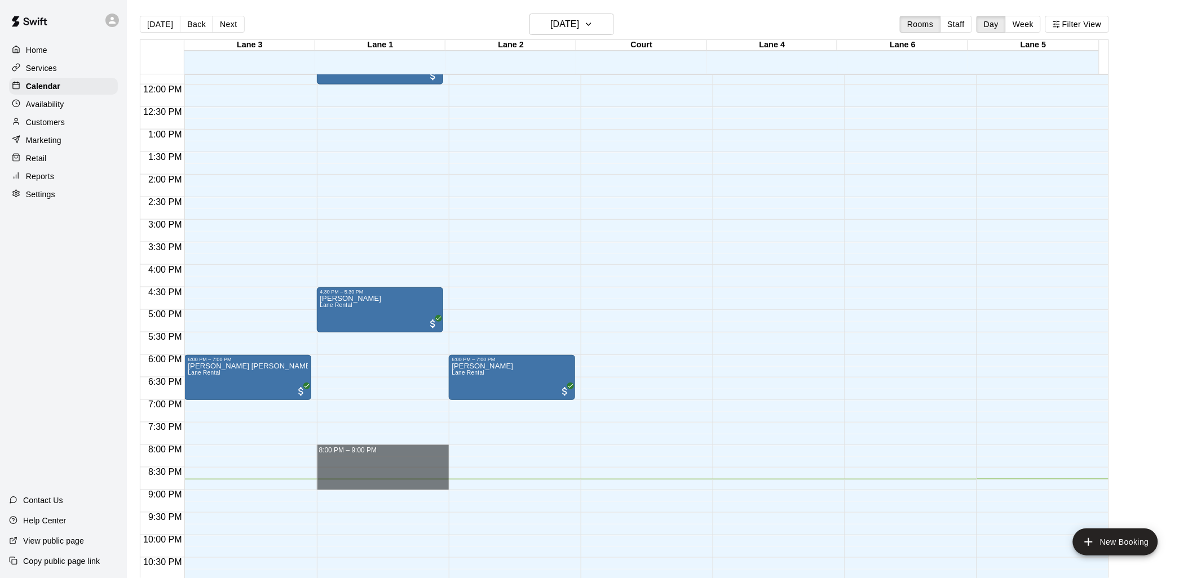
drag, startPoint x: 383, startPoint y: 450, endPoint x: 368, endPoint y: 482, distance: 36.1
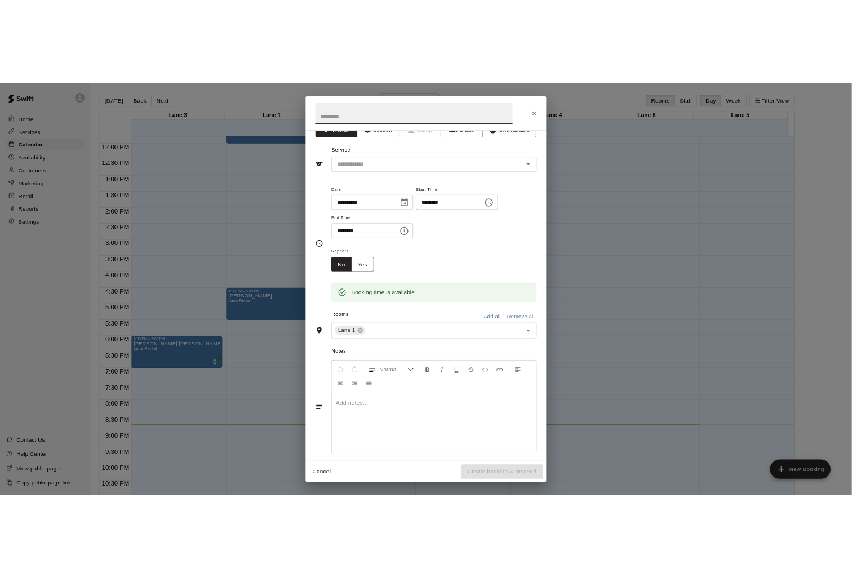
scroll to position [31, 0]
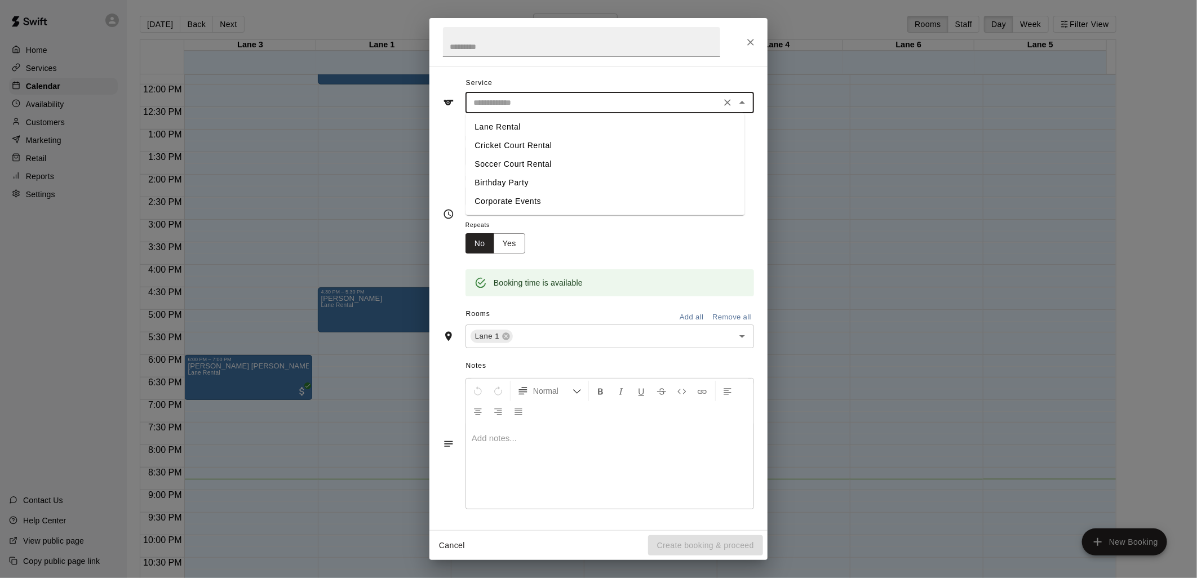
click at [554, 100] on input "text" at bounding box center [593, 103] width 249 height 14
click at [540, 130] on li "Lane Rental" at bounding box center [605, 127] width 279 height 19
type input "**********"
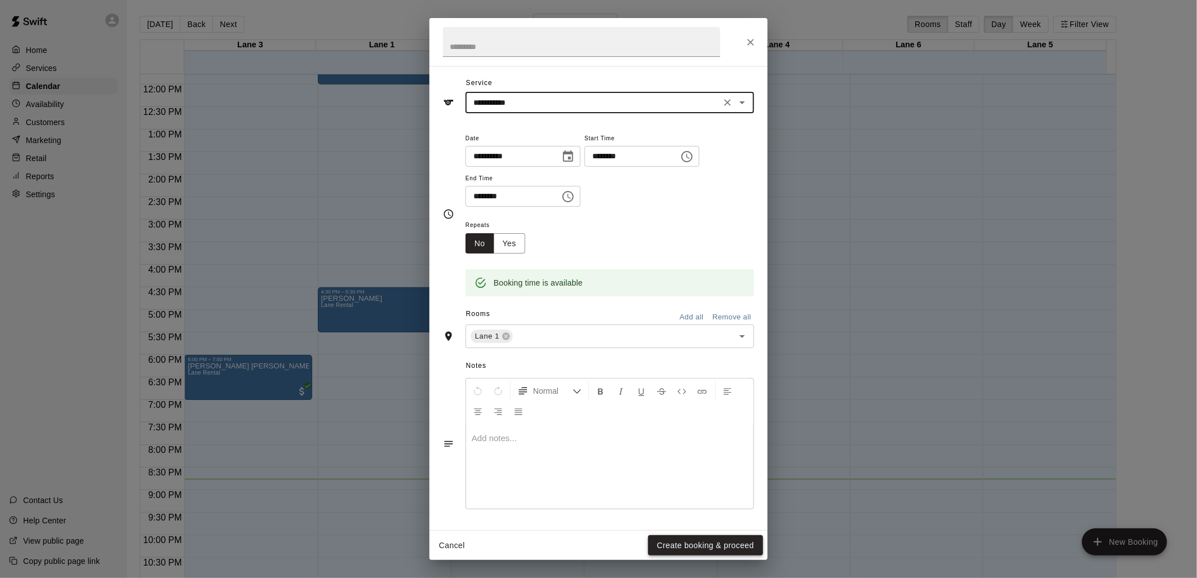
click at [705, 547] on button "Create booking & proceed" at bounding box center [705, 545] width 115 height 21
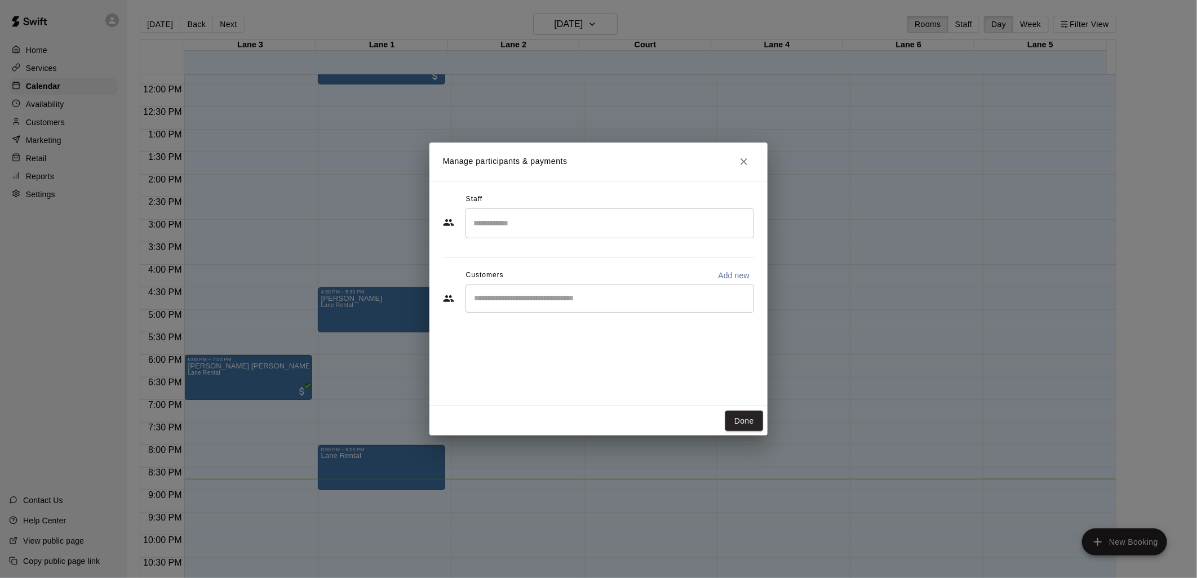
click at [534, 293] on input "Start typing to search customers..." at bounding box center [610, 298] width 278 height 11
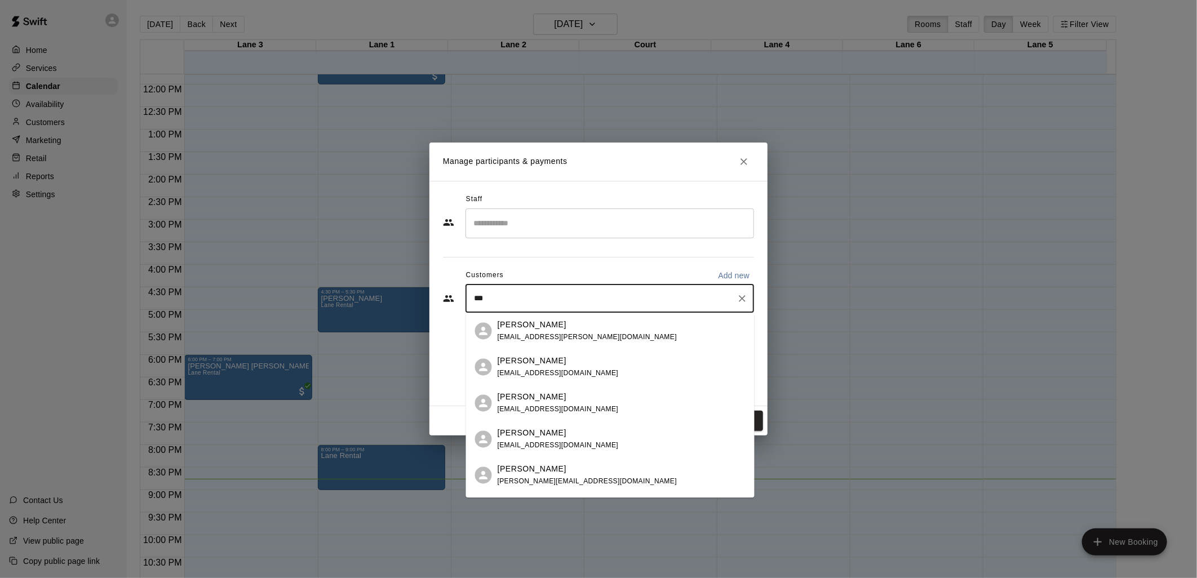
type input "****"
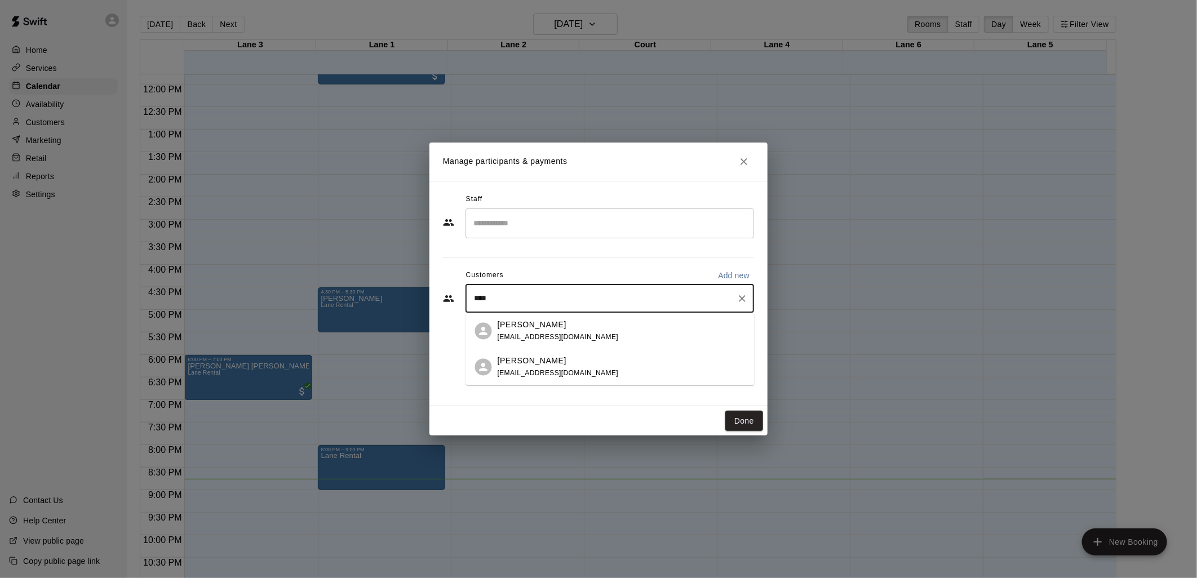
click at [603, 359] on div "[PERSON_NAME] [EMAIL_ADDRESS][DOMAIN_NAME]" at bounding box center [622, 367] width 248 height 24
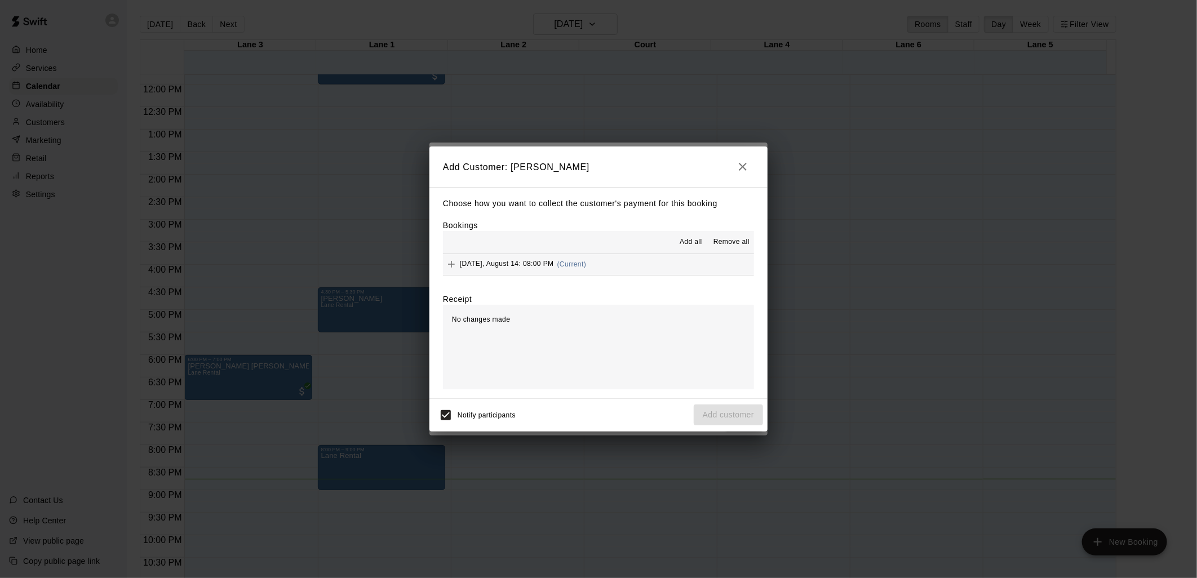
click at [690, 246] on span "Add all" at bounding box center [691, 242] width 23 height 11
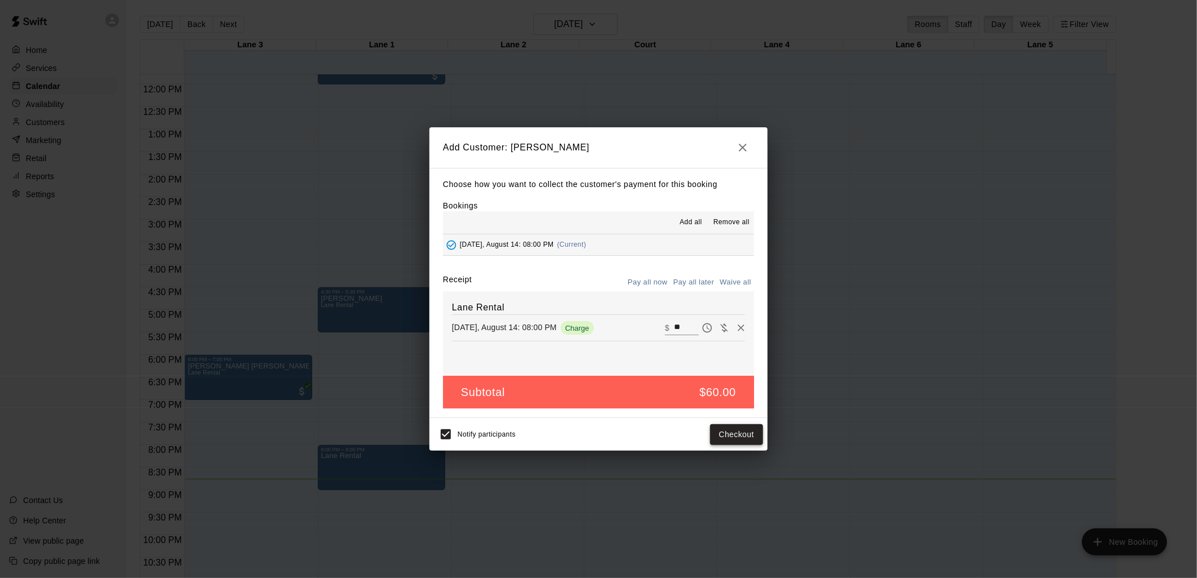
click at [740, 441] on button "Checkout" at bounding box center [736, 434] width 53 height 21
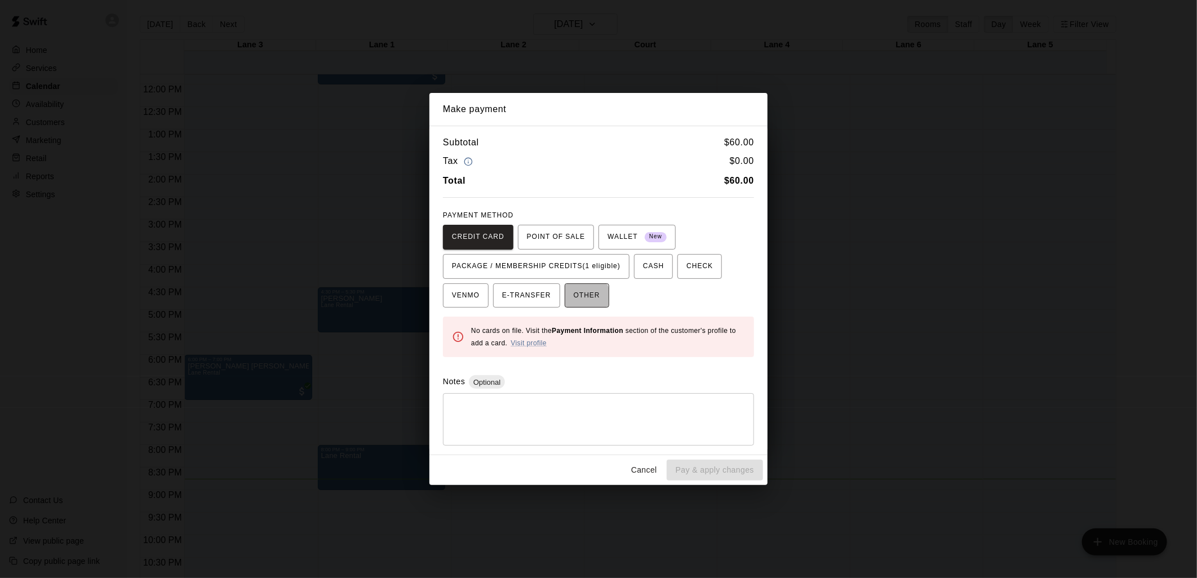
click at [574, 302] on span "OTHER" at bounding box center [587, 296] width 26 height 18
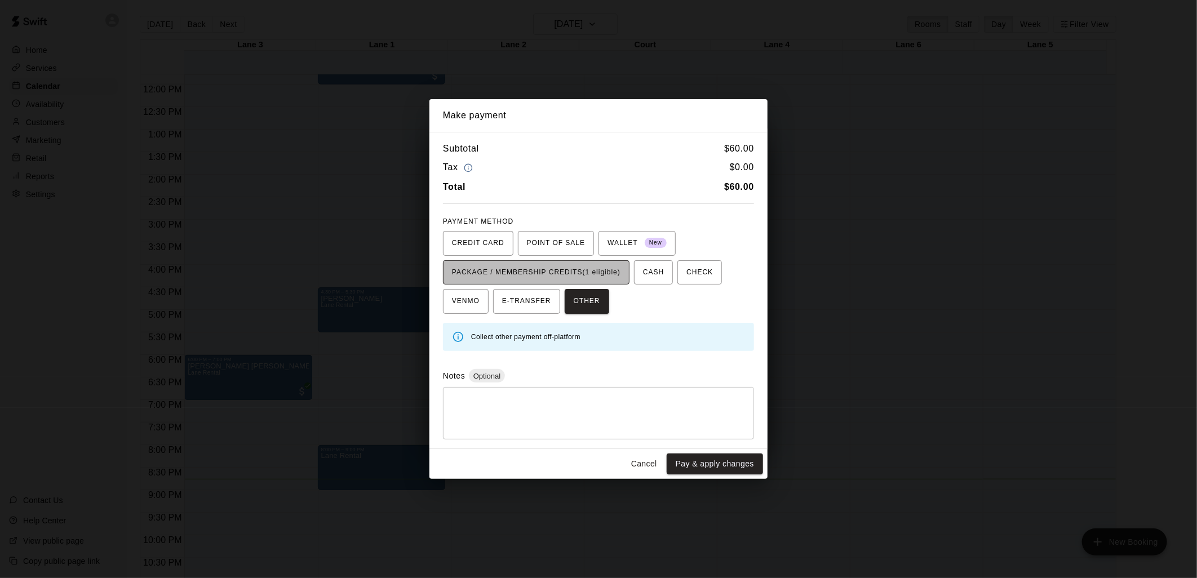
click at [575, 278] on span "PACKAGE / MEMBERSHIP CREDITS (1 eligible)" at bounding box center [536, 273] width 169 height 18
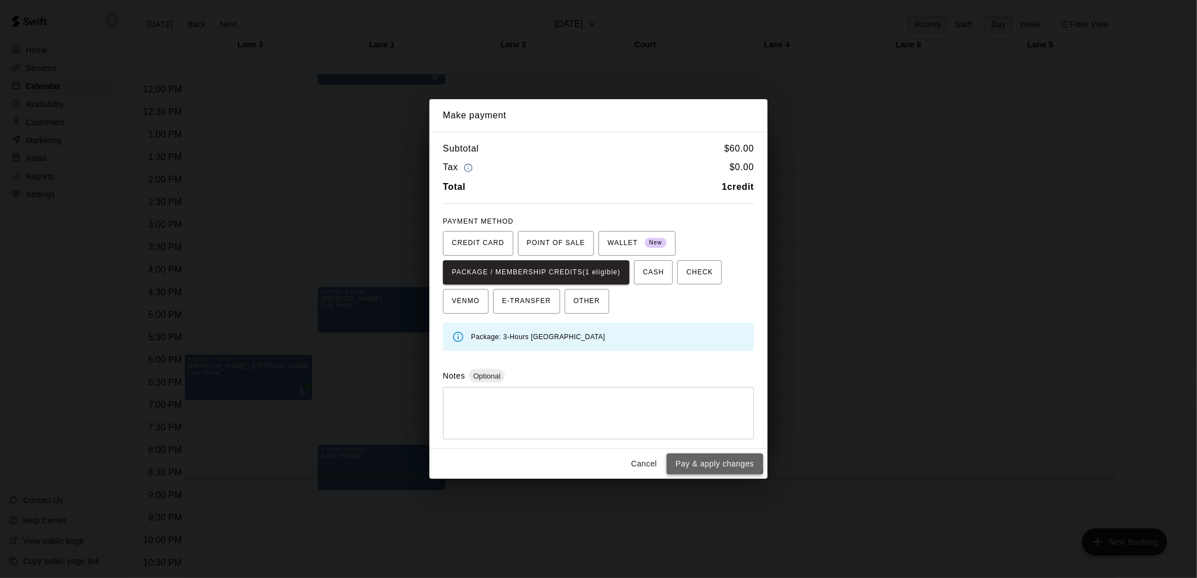
click at [709, 463] on button "Pay & apply changes" at bounding box center [715, 464] width 96 height 21
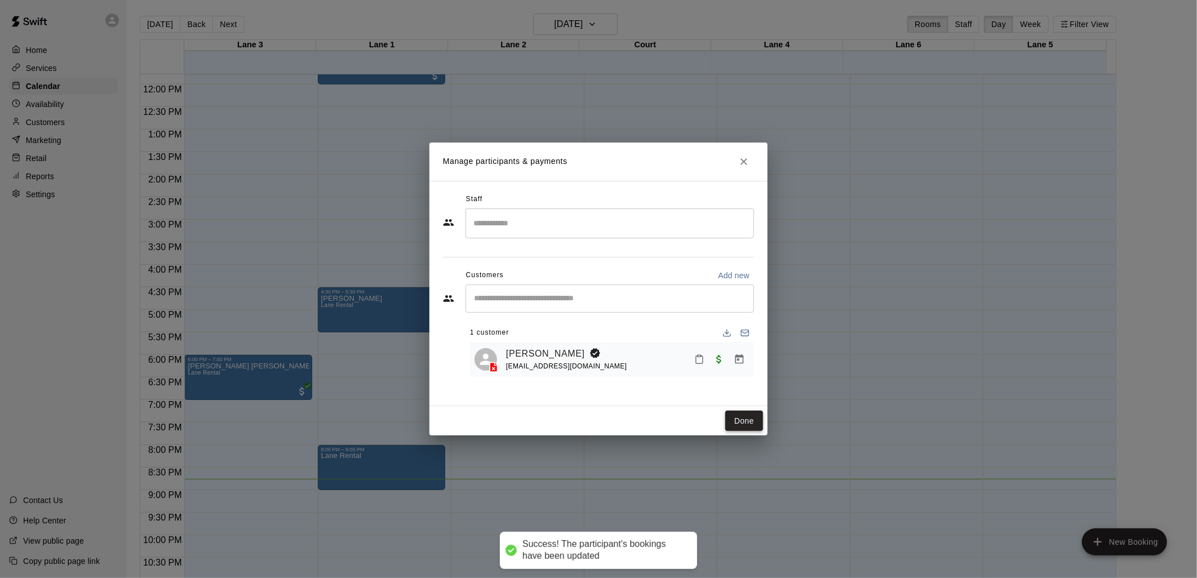
click at [745, 420] on button "Done" at bounding box center [744, 421] width 38 height 21
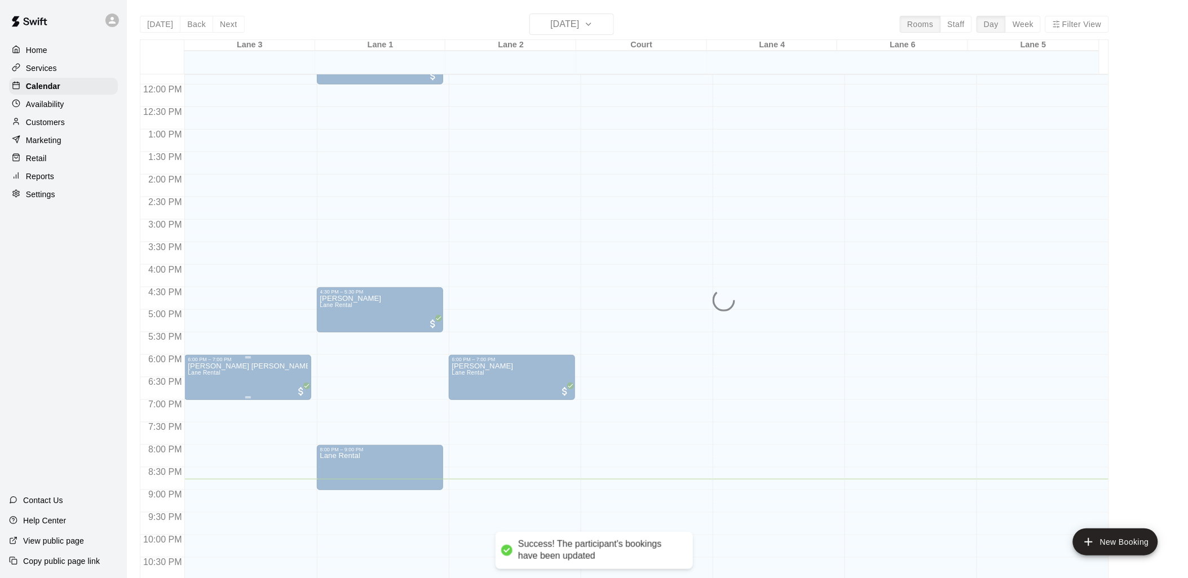
click at [223, 366] on p "[PERSON_NAME] [PERSON_NAME]" at bounding box center [247, 366] width 119 height 0
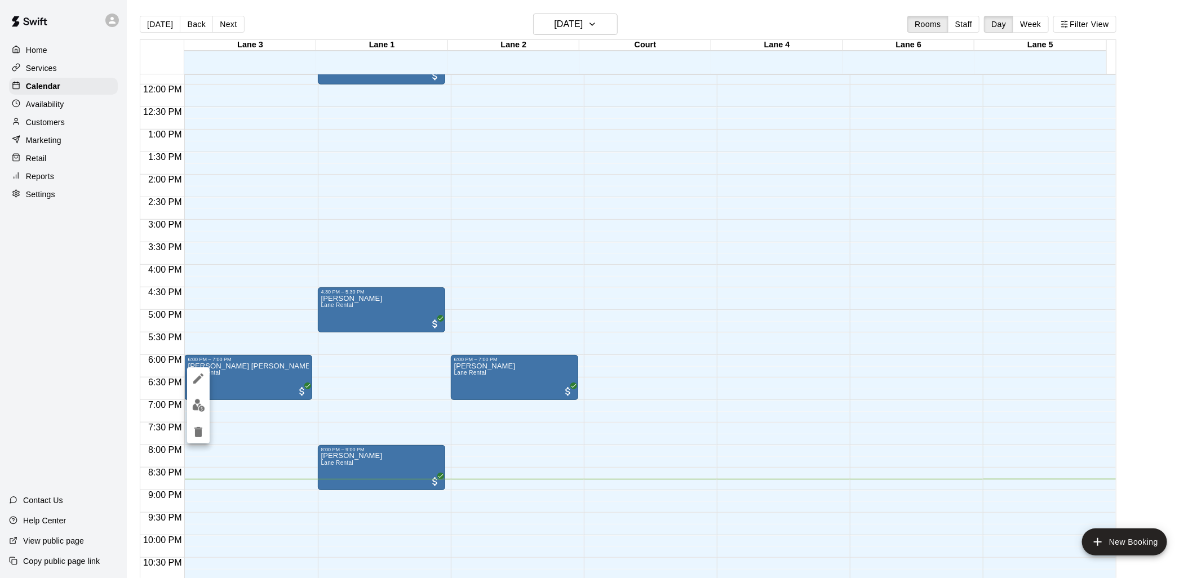
click at [237, 370] on div at bounding box center [598, 289] width 1197 height 578
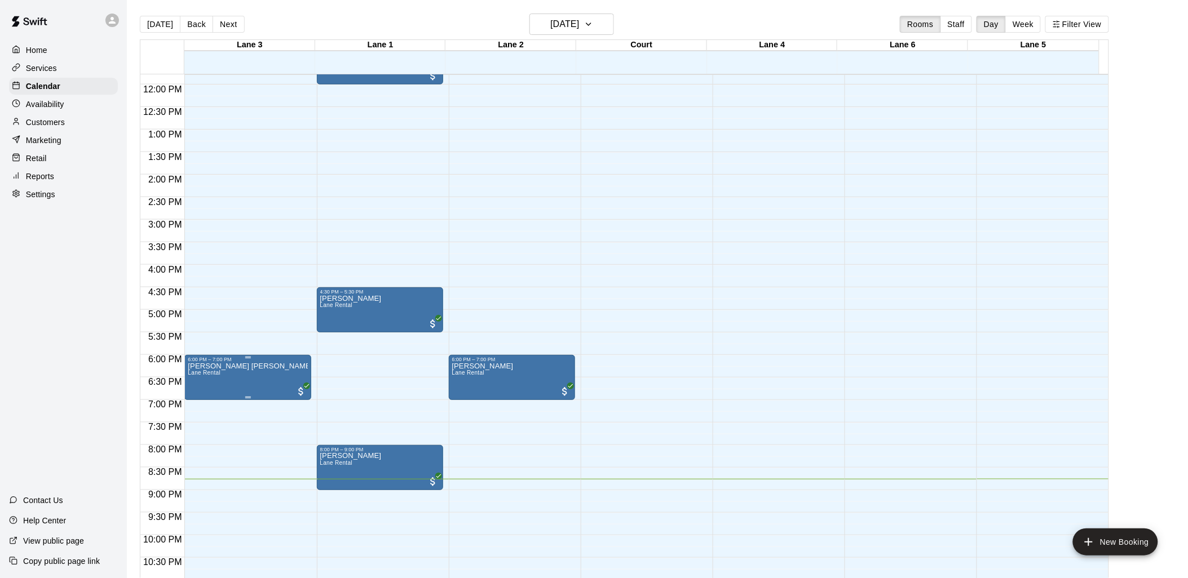
click at [241, 366] on p "[PERSON_NAME] [PERSON_NAME]" at bounding box center [247, 366] width 119 height 0
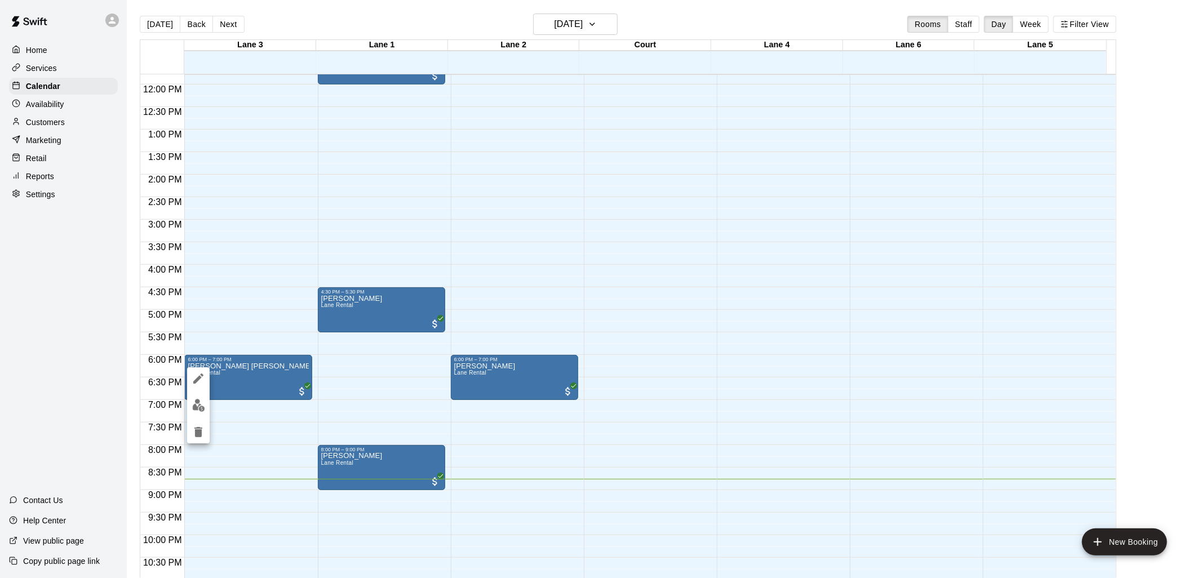
click at [200, 375] on icon "edit" at bounding box center [199, 379] width 14 height 14
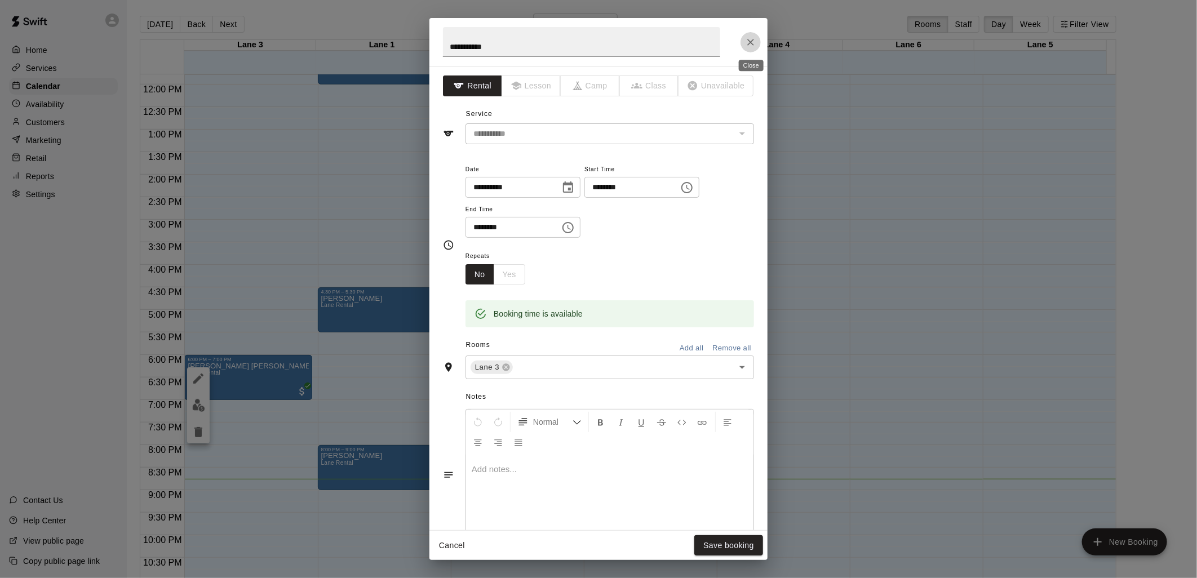
click at [747, 45] on icon "Close" at bounding box center [750, 42] width 11 height 11
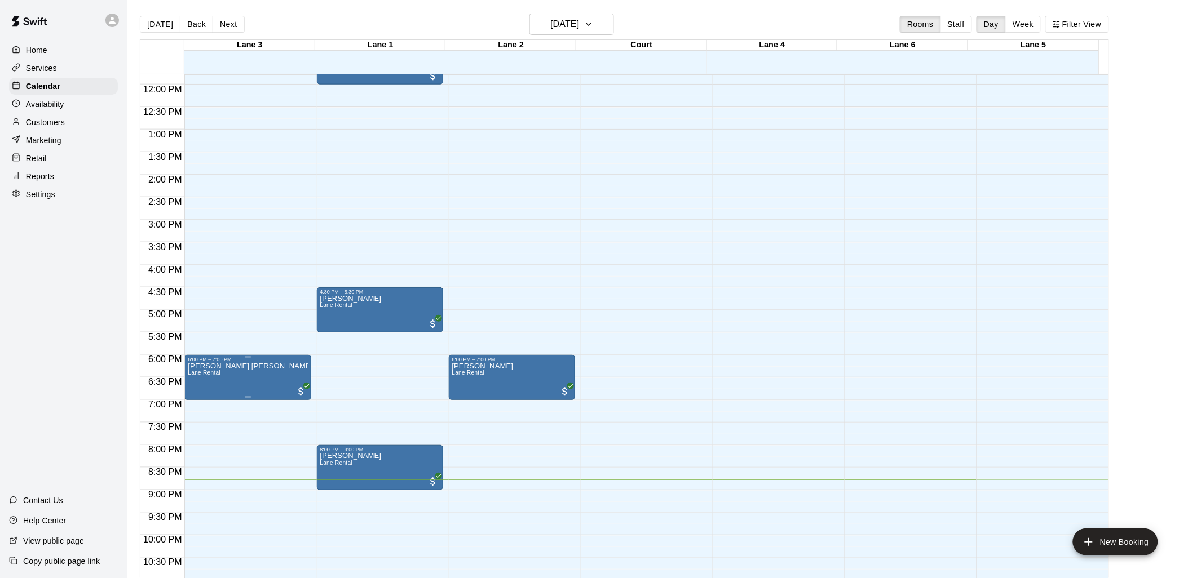
click at [231, 366] on p "[PERSON_NAME] [PERSON_NAME]" at bounding box center [247, 366] width 119 height 0
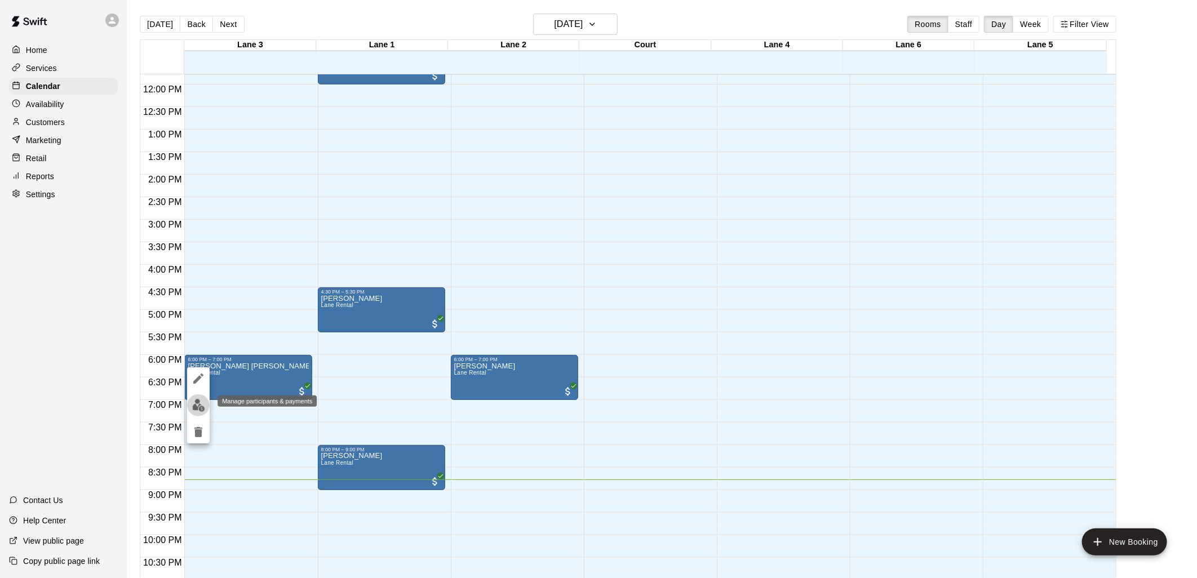
click at [198, 405] on img "edit" at bounding box center [198, 405] width 13 height 13
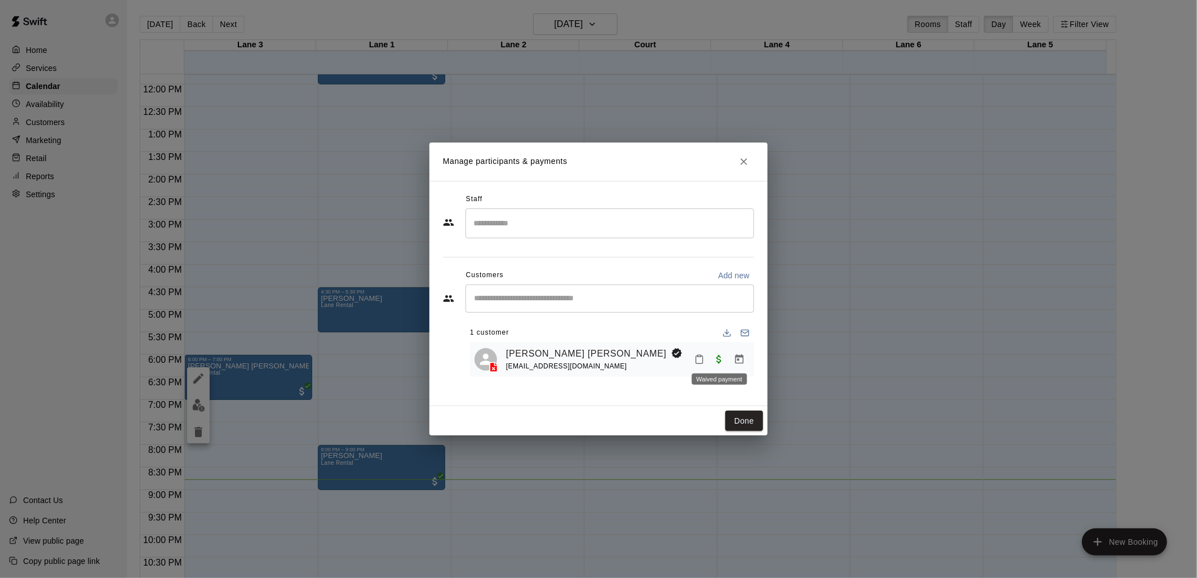
click at [717, 358] on span "Waived payment" at bounding box center [719, 359] width 20 height 10
click at [724, 358] on span "Waived payment" at bounding box center [719, 359] width 20 height 10
click at [735, 359] on icon "Manage bookings & payment" at bounding box center [739, 359] width 11 height 11
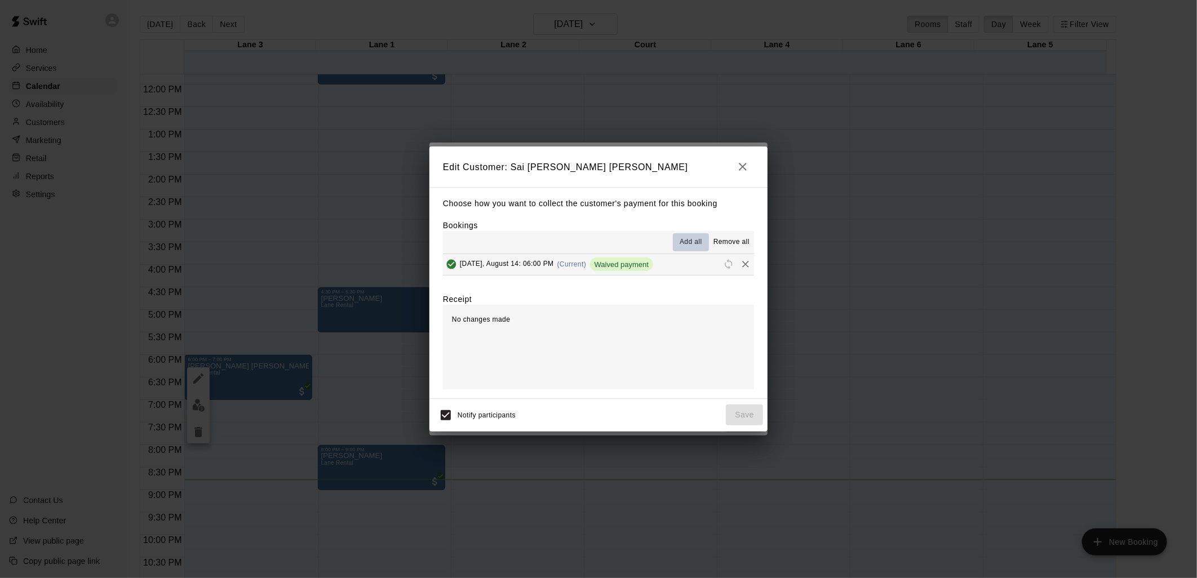
click at [690, 241] on span "Add all" at bounding box center [691, 242] width 23 height 11
click at [740, 260] on icon "Remove" at bounding box center [745, 264] width 11 height 11
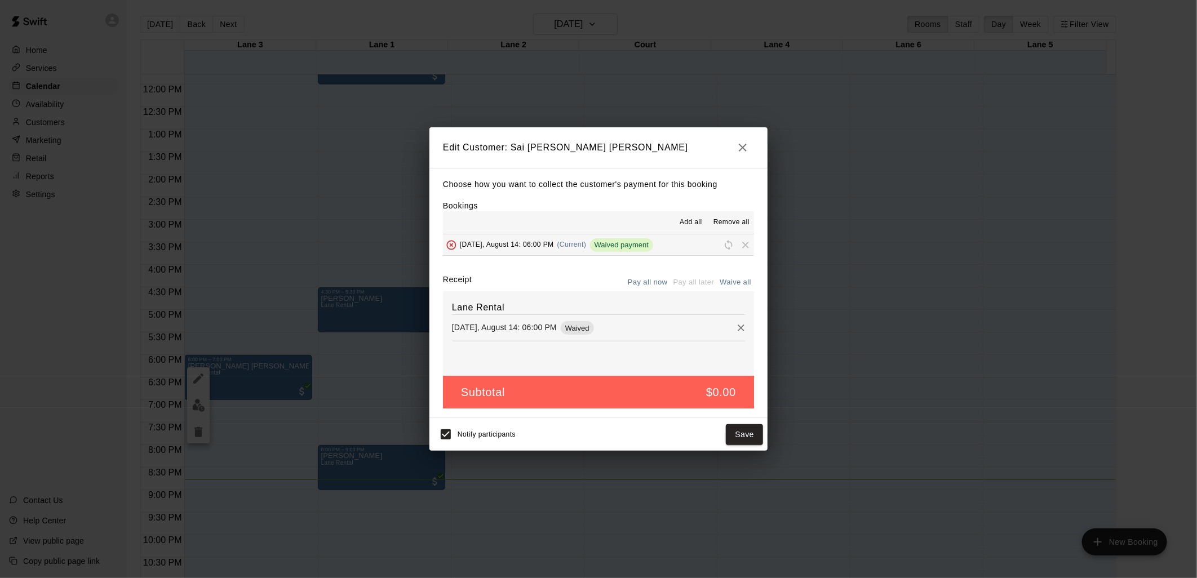
click at [652, 284] on button "Pay all now" at bounding box center [648, 282] width 46 height 17
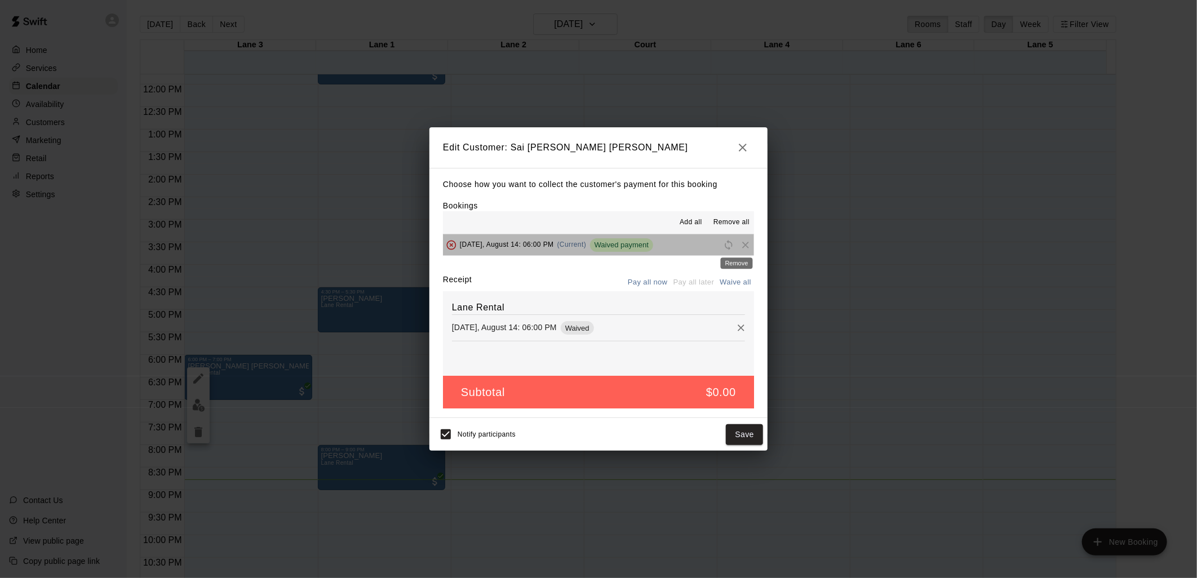
click at [740, 245] on span "Remove" at bounding box center [745, 244] width 17 height 8
click at [737, 247] on span "Remove" at bounding box center [745, 244] width 17 height 8
click at [449, 244] on span "To be removed" at bounding box center [451, 244] width 17 height 8
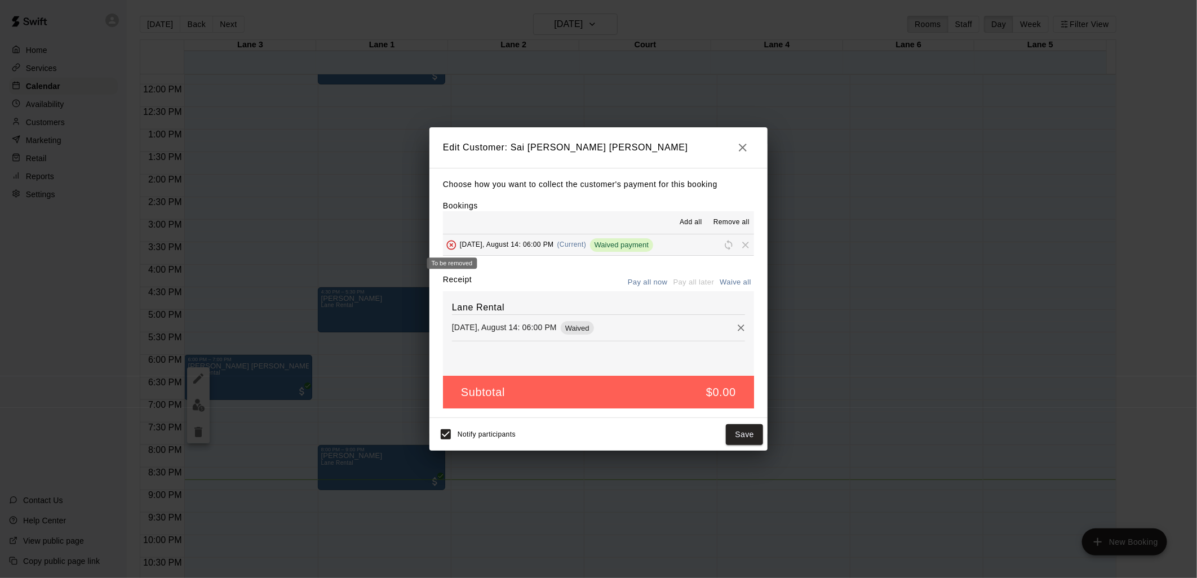
click at [451, 244] on span "To be removed" at bounding box center [451, 244] width 17 height 8
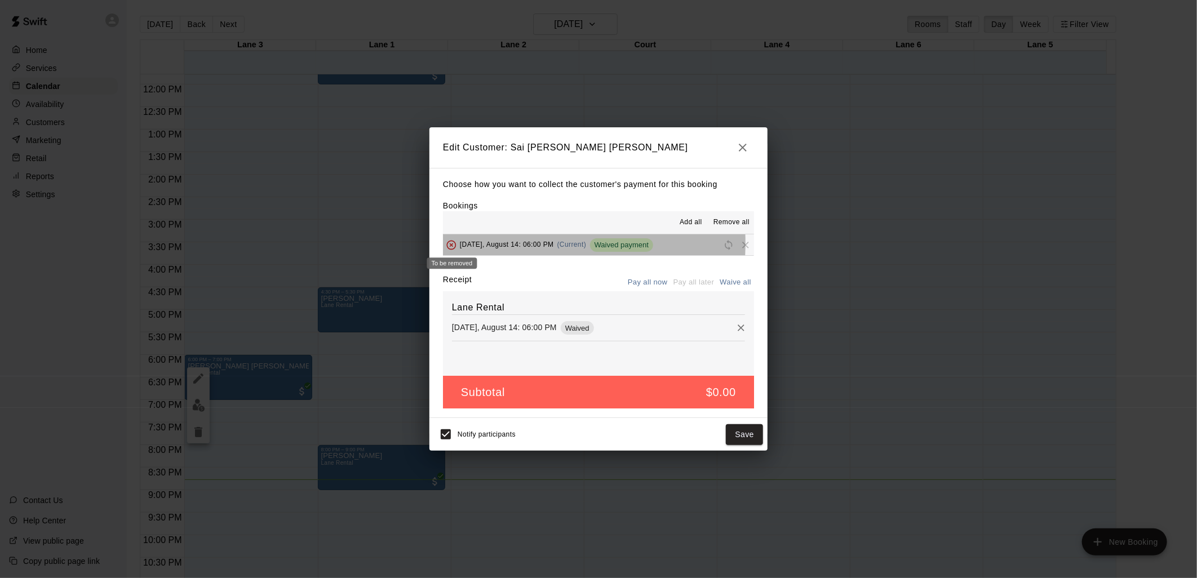
click at [451, 244] on span "To be removed" at bounding box center [451, 244] width 17 height 8
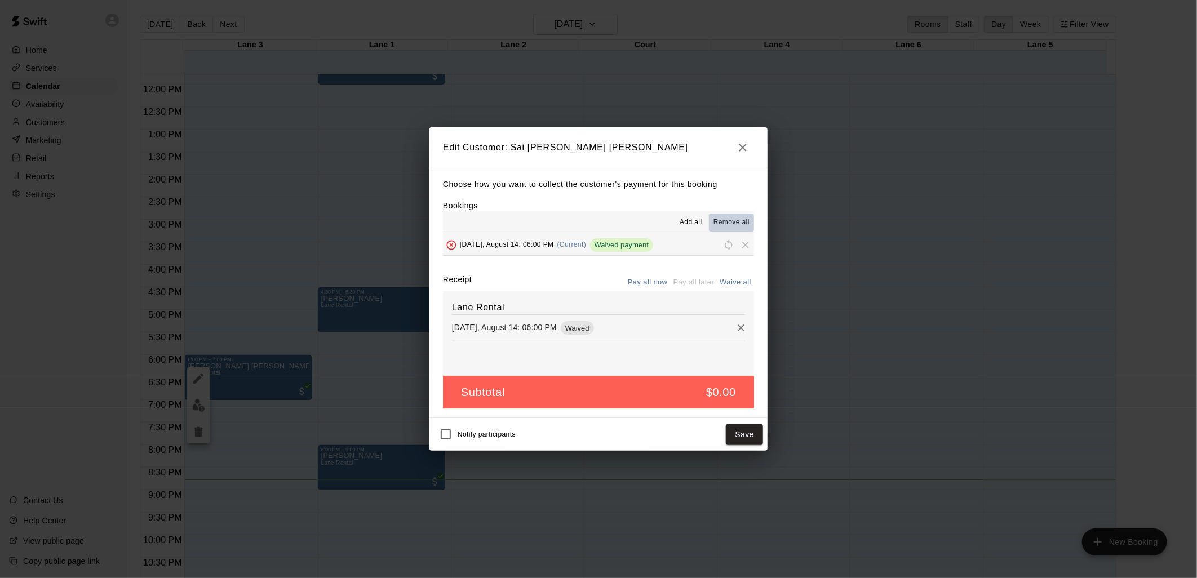
click at [731, 223] on span "Remove all" at bounding box center [732, 222] width 36 height 11
click at [694, 227] on span "Add all" at bounding box center [691, 222] width 23 height 11
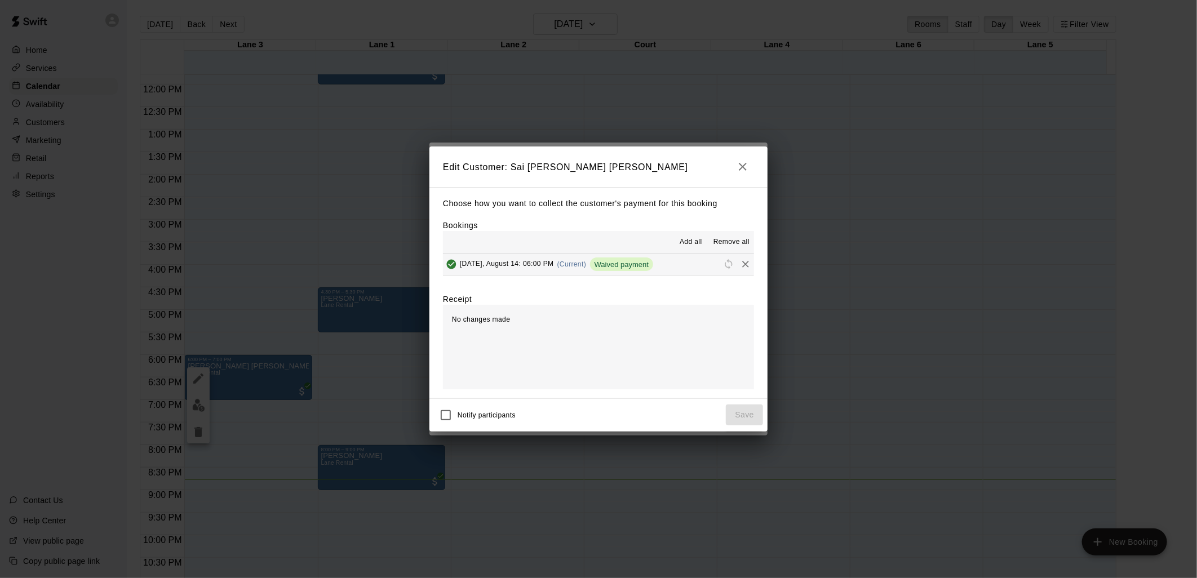
click at [692, 224] on div "Bookings Add all Remove all [DATE], August 14: 06:00 PM (Current) Waived payment" at bounding box center [598, 248] width 311 height 56
click at [690, 238] on span "Add all" at bounding box center [691, 242] width 23 height 11
click at [725, 241] on span "Remove all" at bounding box center [732, 242] width 36 height 11
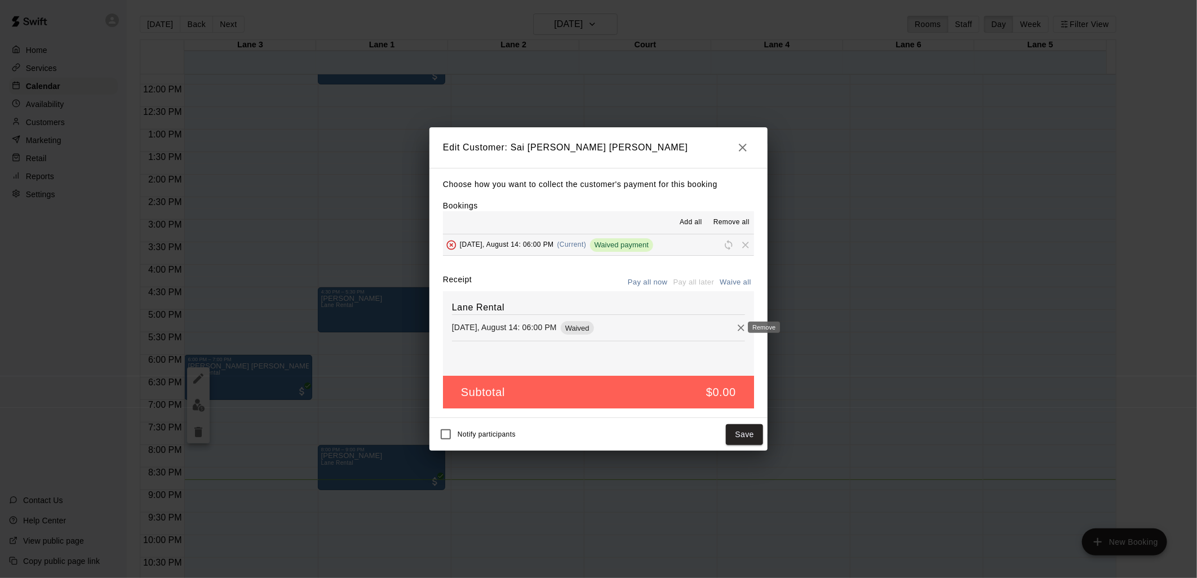
click at [736, 327] on icon "Remove" at bounding box center [741, 327] width 11 height 11
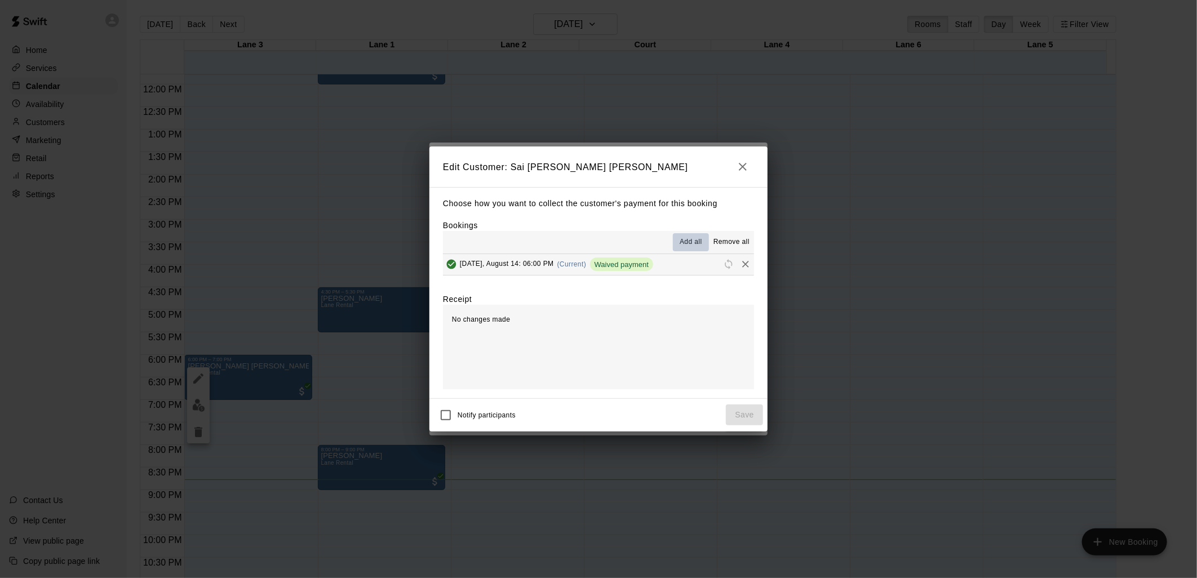
click at [693, 243] on span "Add all" at bounding box center [691, 242] width 23 height 11
click at [613, 266] on span "Waived payment" at bounding box center [621, 264] width 63 height 8
click at [572, 262] on span "(Current)" at bounding box center [571, 264] width 29 height 8
click at [720, 264] on span "Reschedule" at bounding box center [728, 264] width 17 height 8
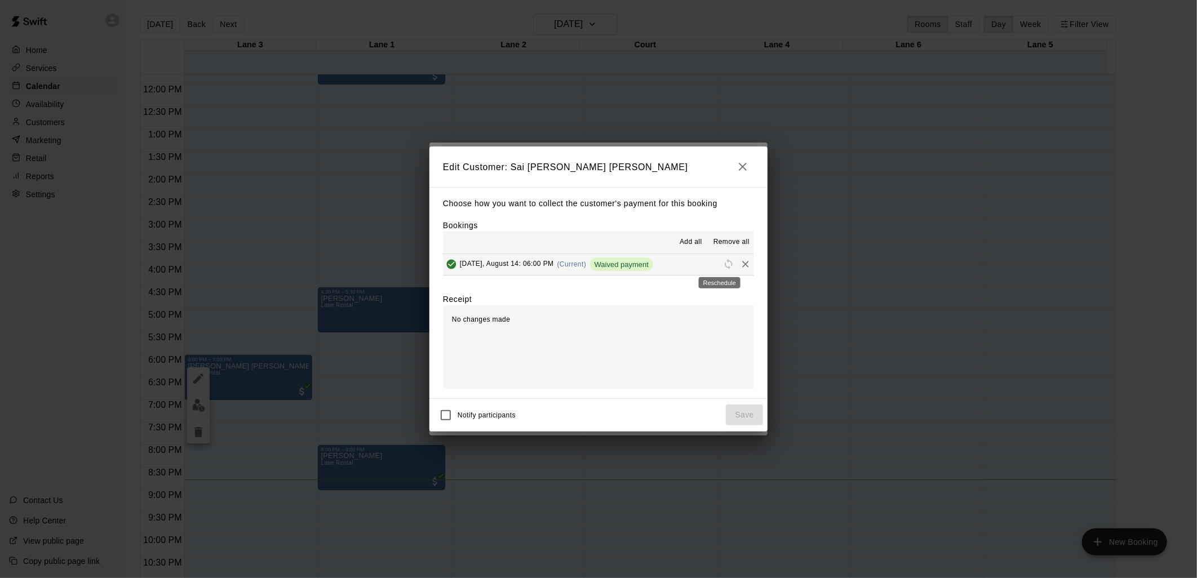
click at [720, 264] on span "Reschedule" at bounding box center [728, 264] width 17 height 8
click at [740, 265] on icon "Remove" at bounding box center [745, 264] width 11 height 11
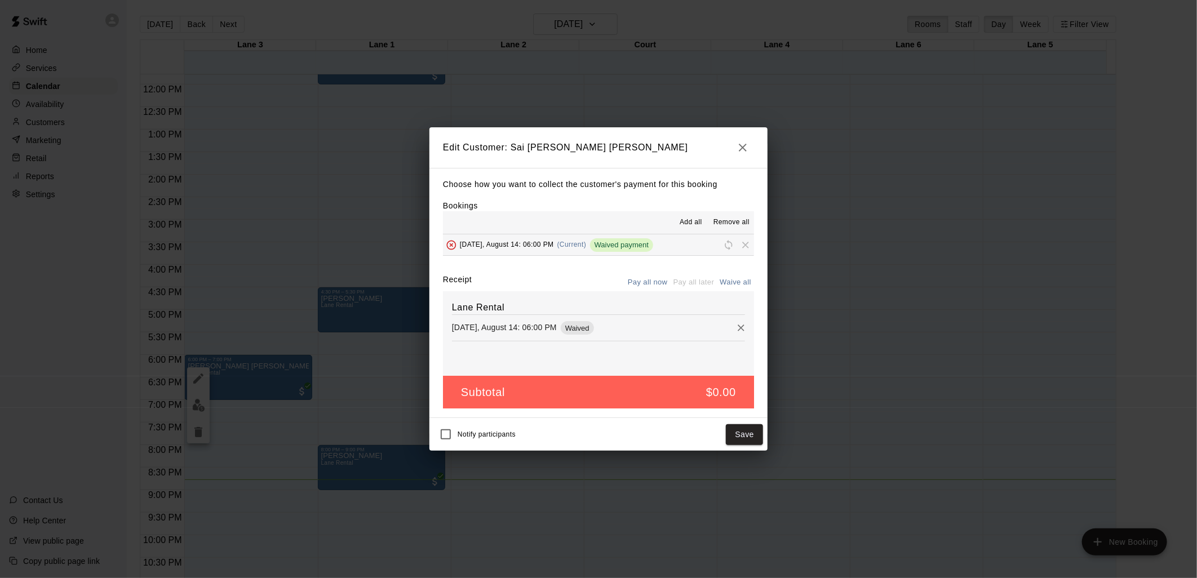
click at [731, 386] on h5 "$0.00" at bounding box center [721, 392] width 30 height 15
click at [724, 395] on h5 "$0.00" at bounding box center [721, 392] width 30 height 15
click at [723, 395] on h5 "$0.00" at bounding box center [721, 392] width 30 height 15
drag, startPoint x: 723, startPoint y: 395, endPoint x: 724, endPoint y: 333, distance: 62.6
click at [733, 333] on button "Remove" at bounding box center [741, 328] width 17 height 17
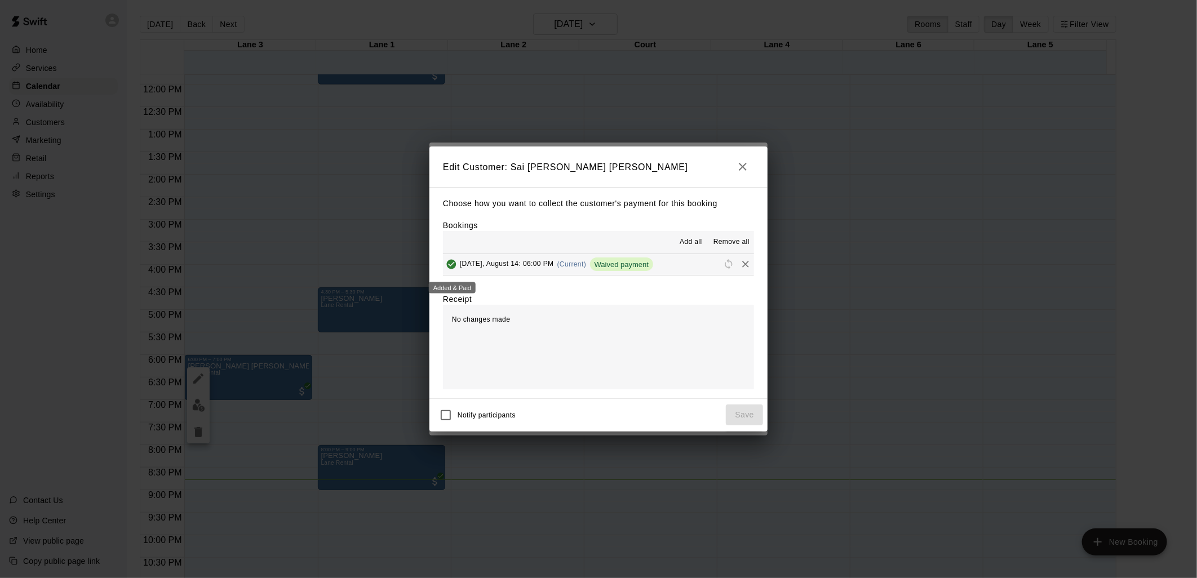
click at [458, 262] on button "Added & Paid" at bounding box center [451, 264] width 17 height 17
click at [740, 169] on icon "button" at bounding box center [743, 167] width 8 height 8
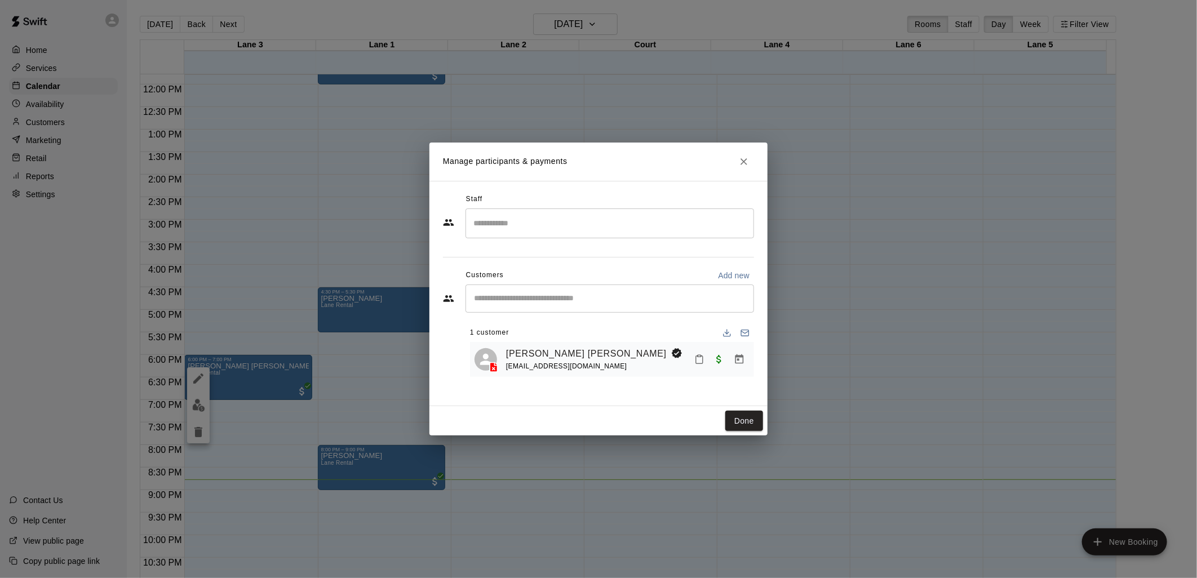
click at [201, 428] on div "Manage participants & payments Staff ​ Customers Add new ​ 1 customer [PERSON_N…" at bounding box center [598, 289] width 1197 height 578
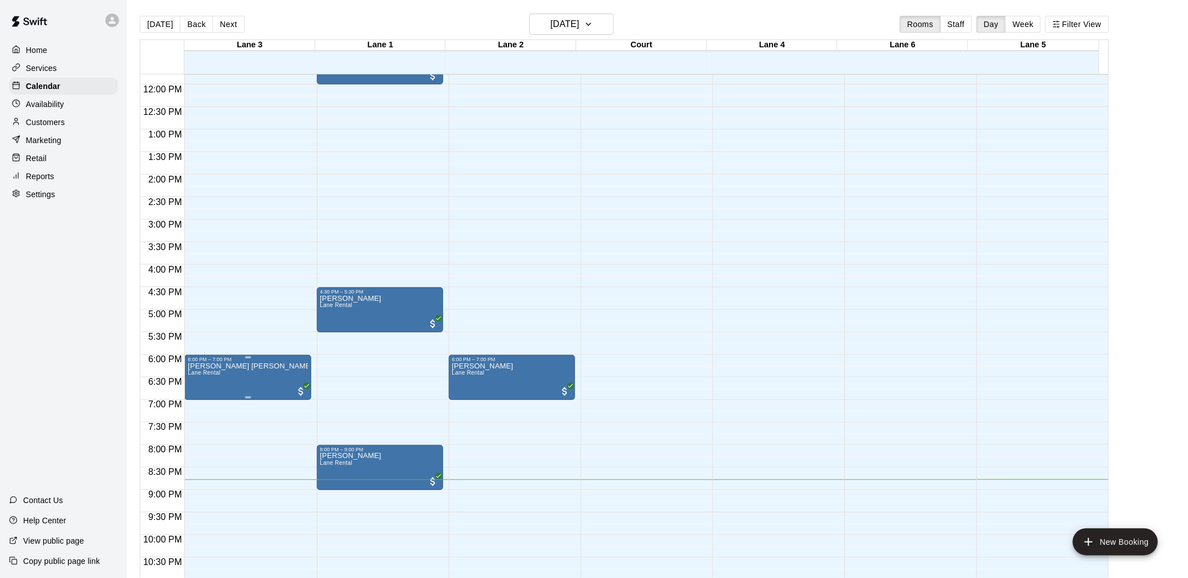
drag, startPoint x: 246, startPoint y: 377, endPoint x: 213, endPoint y: 374, distance: 33.9
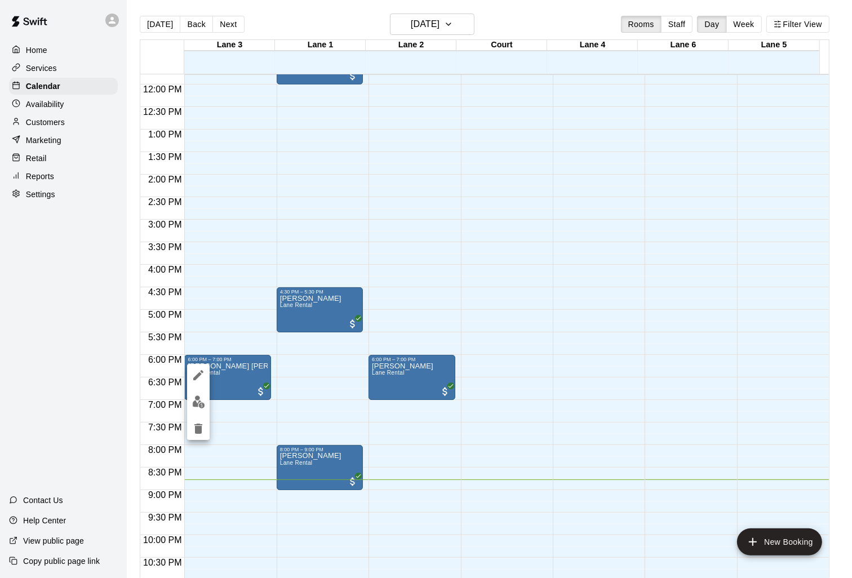
click at [220, 395] on div at bounding box center [426, 289] width 852 height 578
click at [199, 431] on div "12:00 AM – 11:00 AM Closed 6:00 PM – 7:00 PM [PERSON_NAME][GEOGRAPHIC_DATA][PER…" at bounding box center [227, 84] width 87 height 1082
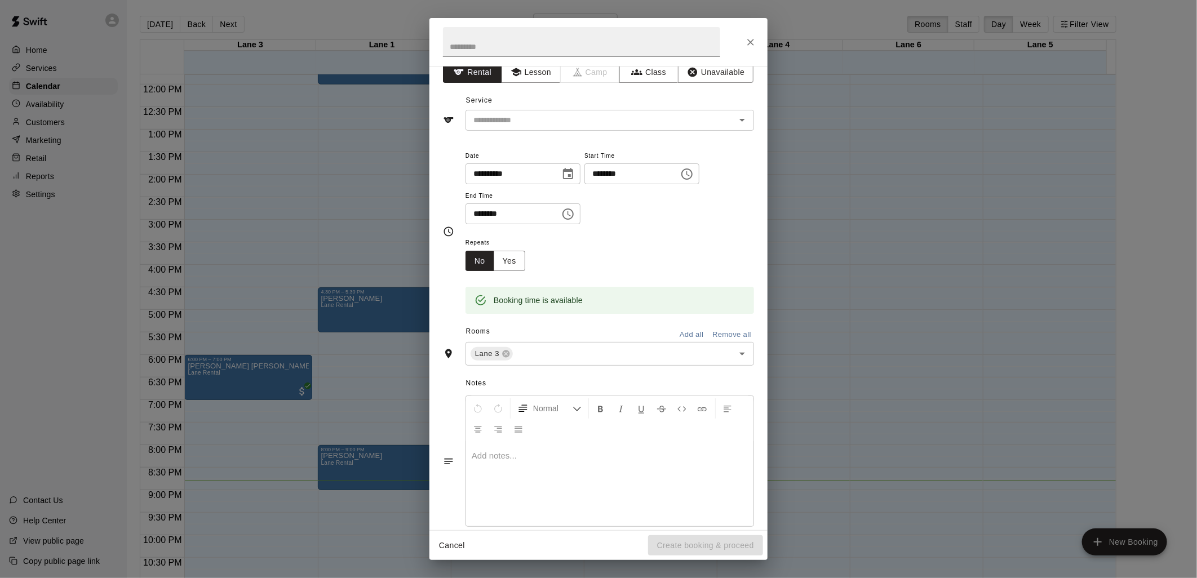
scroll to position [0, 0]
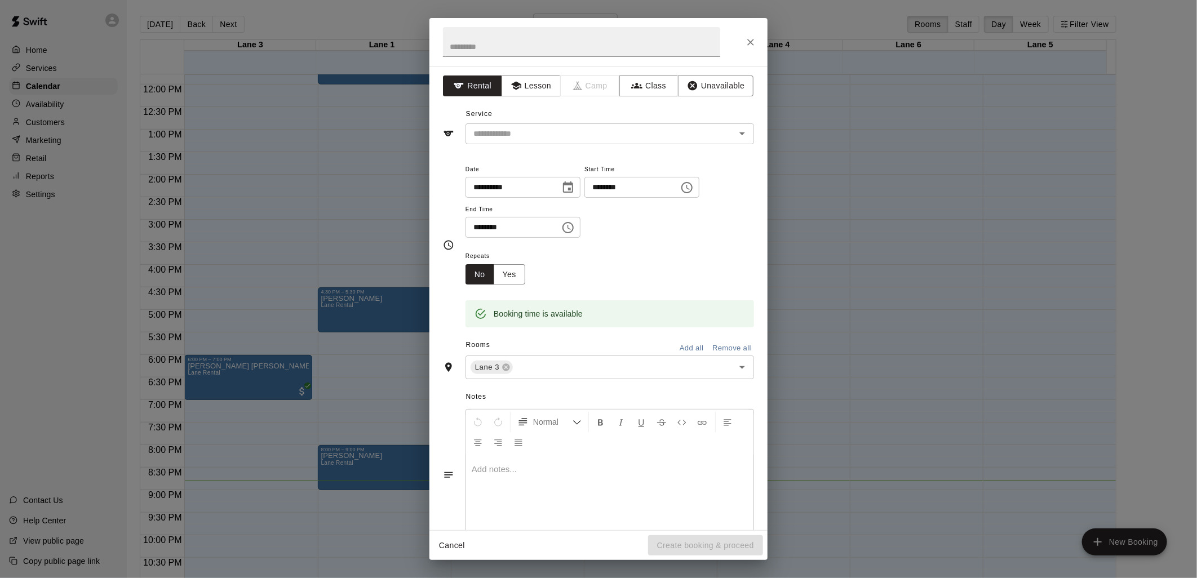
click at [751, 37] on icon "Close" at bounding box center [750, 42] width 11 height 11
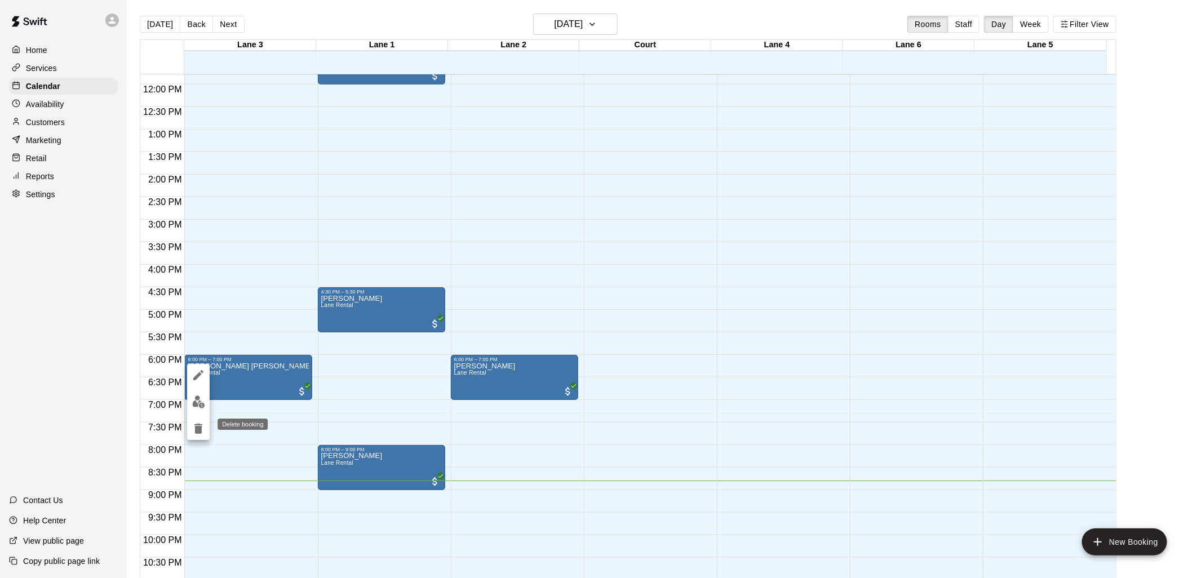
click at [195, 423] on icon "delete" at bounding box center [199, 429] width 14 height 14
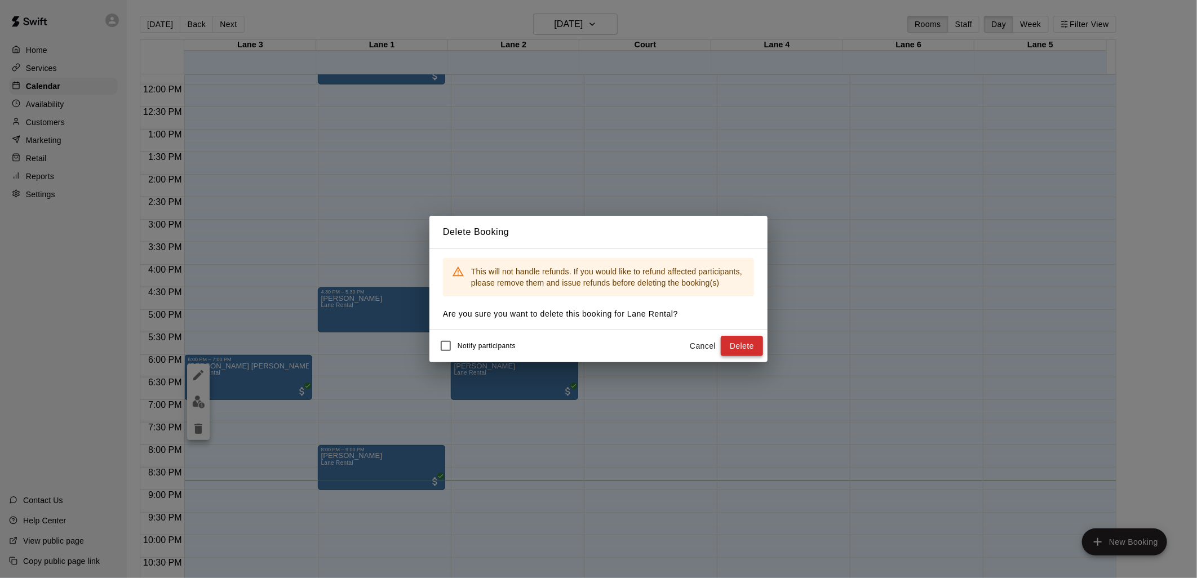
click at [747, 344] on button "Delete" at bounding box center [742, 346] width 42 height 21
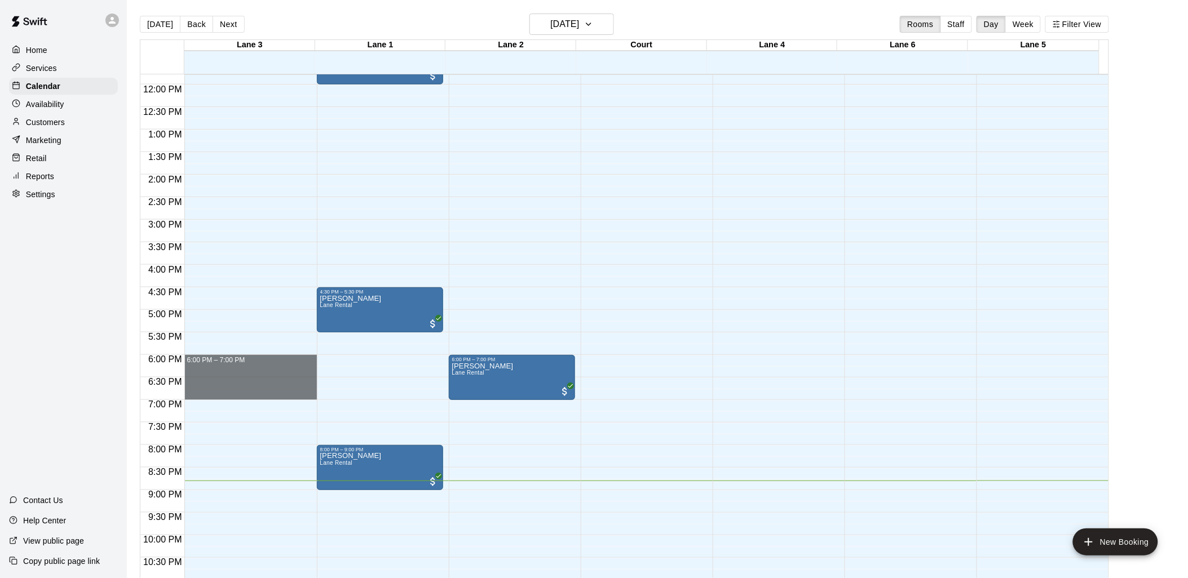
drag, startPoint x: 288, startPoint y: 358, endPoint x: 273, endPoint y: 393, distance: 38.1
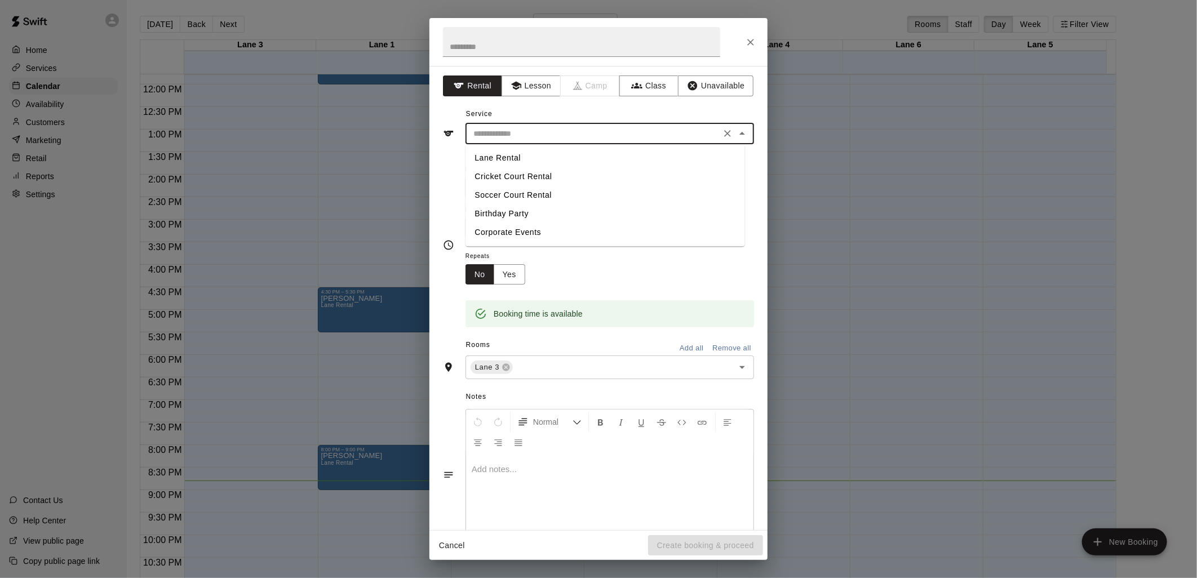
click at [523, 130] on input "text" at bounding box center [593, 134] width 249 height 14
click at [519, 154] on li "Lane Rental" at bounding box center [605, 158] width 279 height 19
type input "**********"
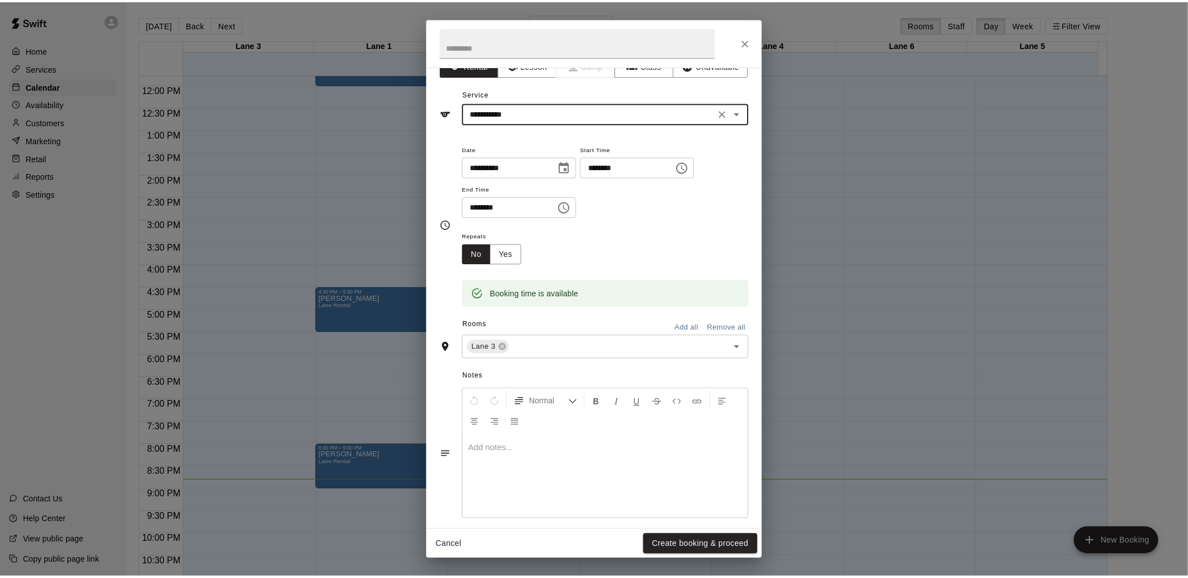
scroll to position [31, 0]
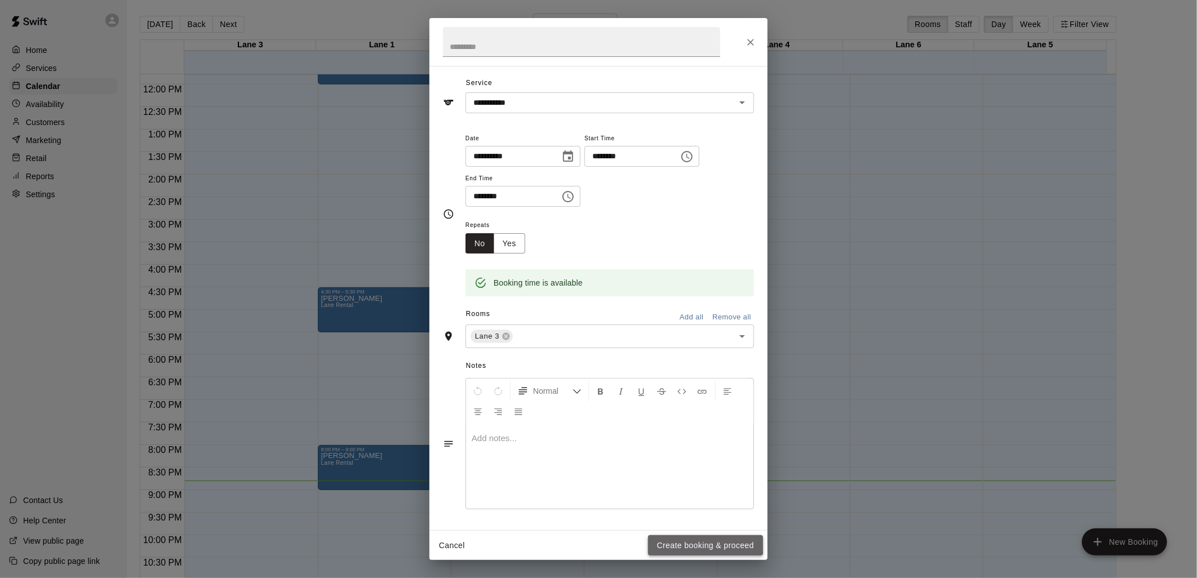
click at [697, 535] on button "Create booking & proceed" at bounding box center [705, 545] width 115 height 21
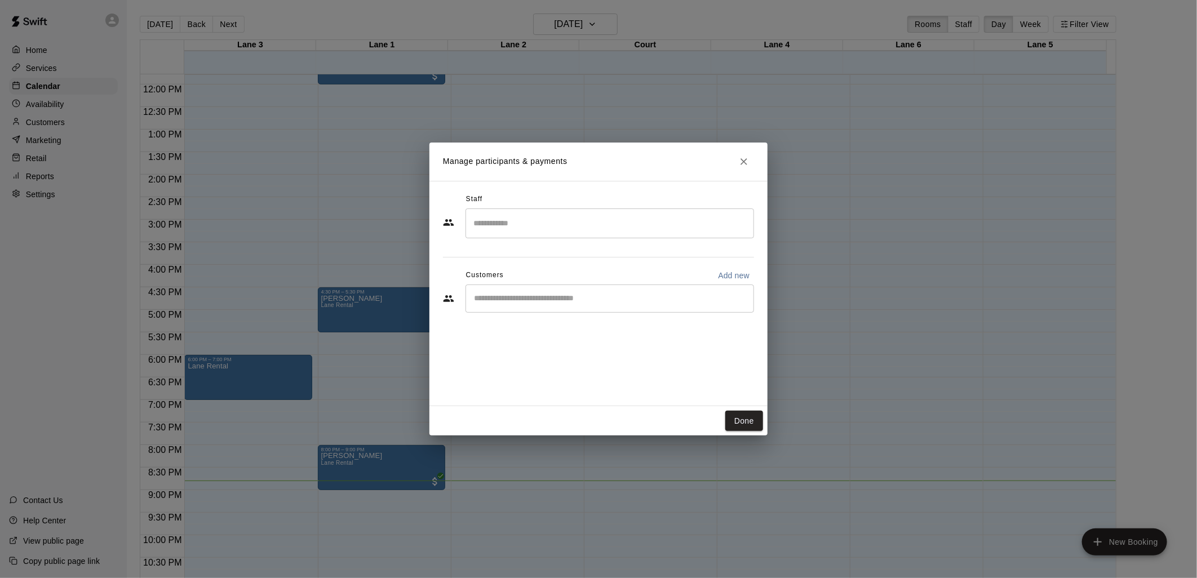
click at [573, 312] on div "​" at bounding box center [610, 299] width 289 height 28
type input "****"
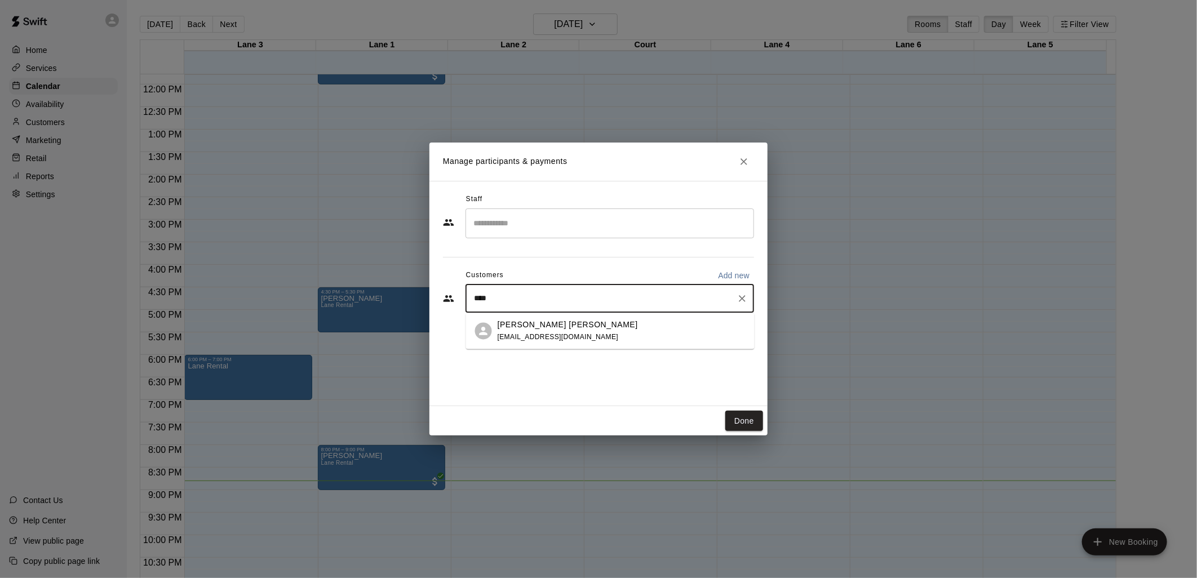
click at [546, 339] on span "[EMAIL_ADDRESS][DOMAIN_NAME]" at bounding box center [558, 337] width 121 height 8
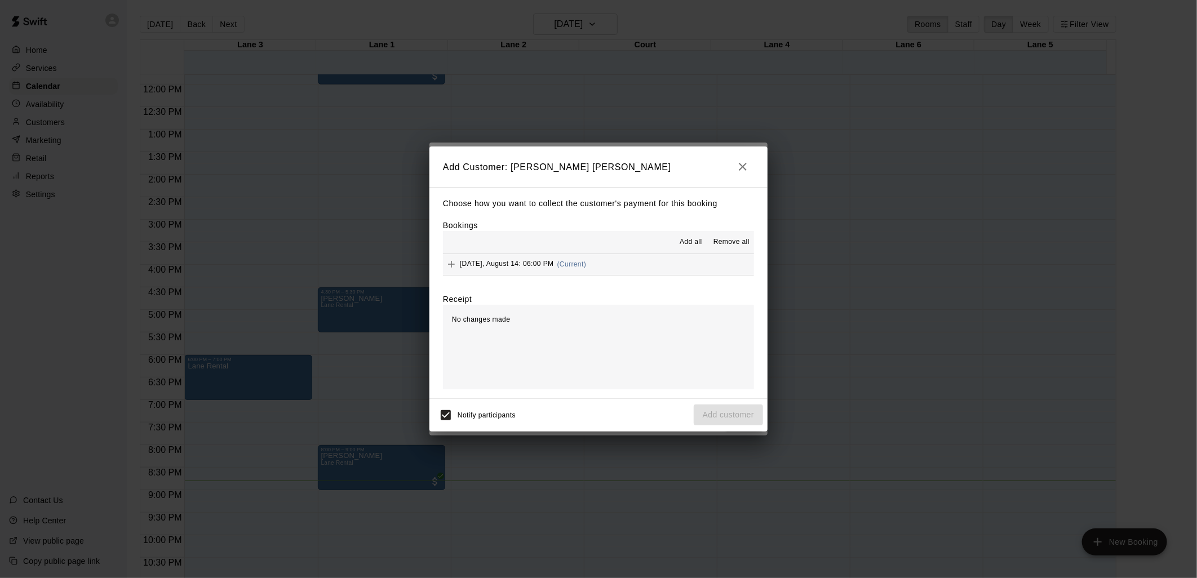
click at [692, 244] on span "Add all" at bounding box center [691, 242] width 23 height 11
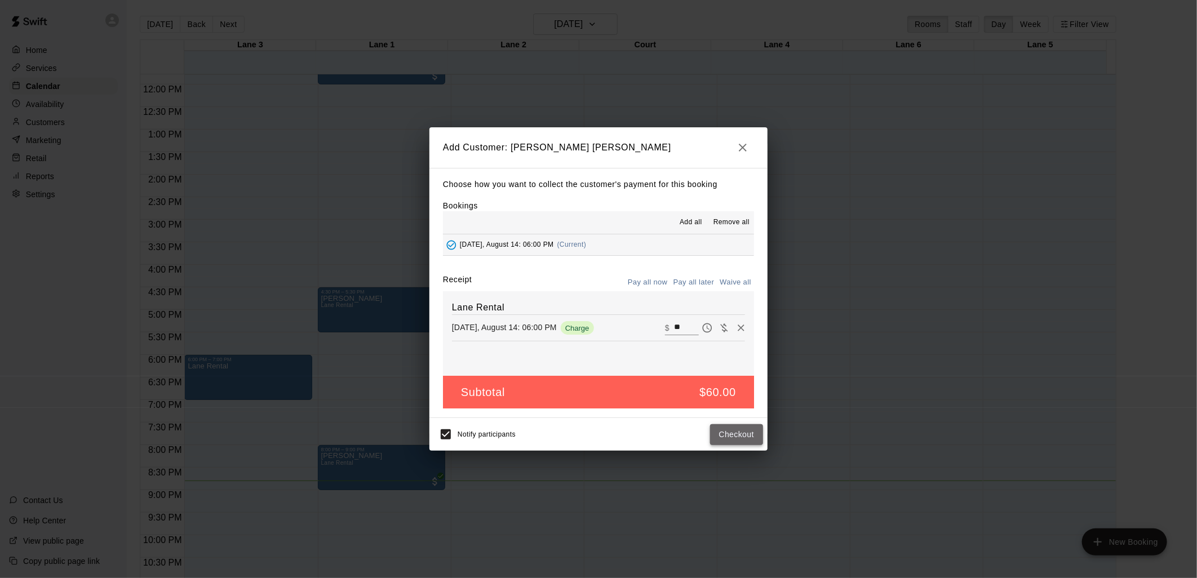
click at [741, 429] on button "Checkout" at bounding box center [736, 434] width 53 height 21
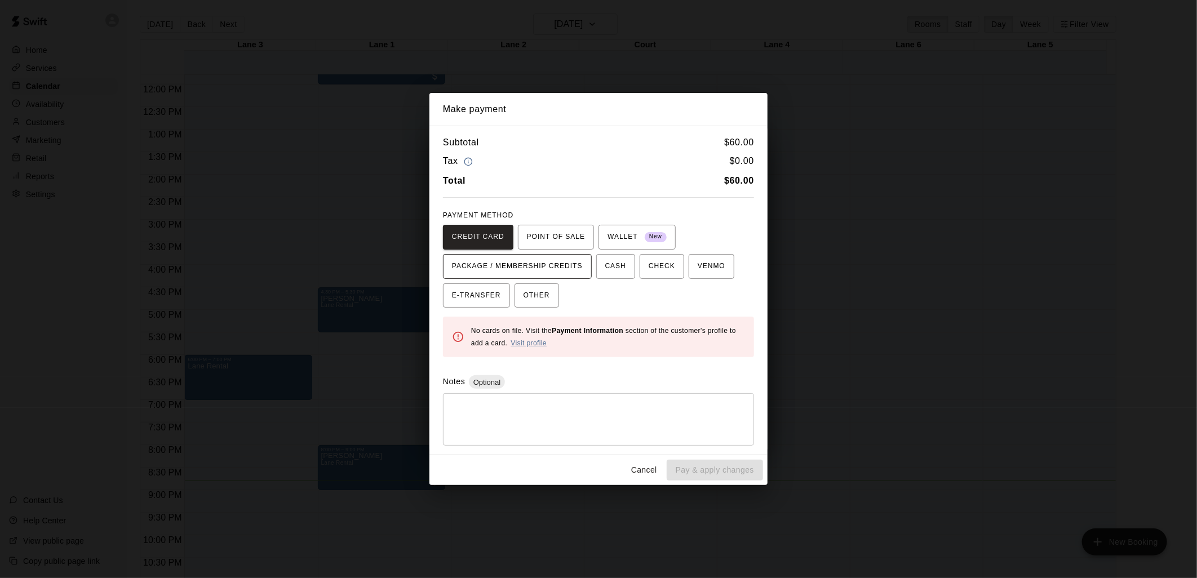
click at [548, 268] on span "PACKAGE / MEMBERSHIP CREDITS" at bounding box center [517, 267] width 131 height 18
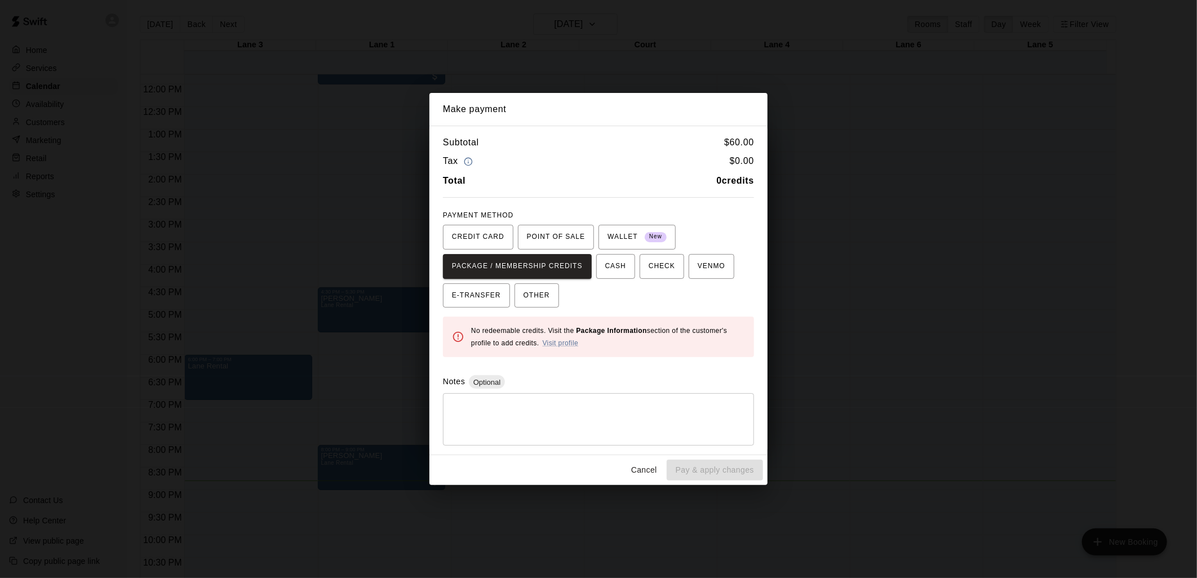
click at [376, 351] on div "Make payment Subtotal $ 60.00 Tax $ 0.00 Total 0 credits PAYMENT METHOD CREDIT …" at bounding box center [598, 289] width 1197 height 578
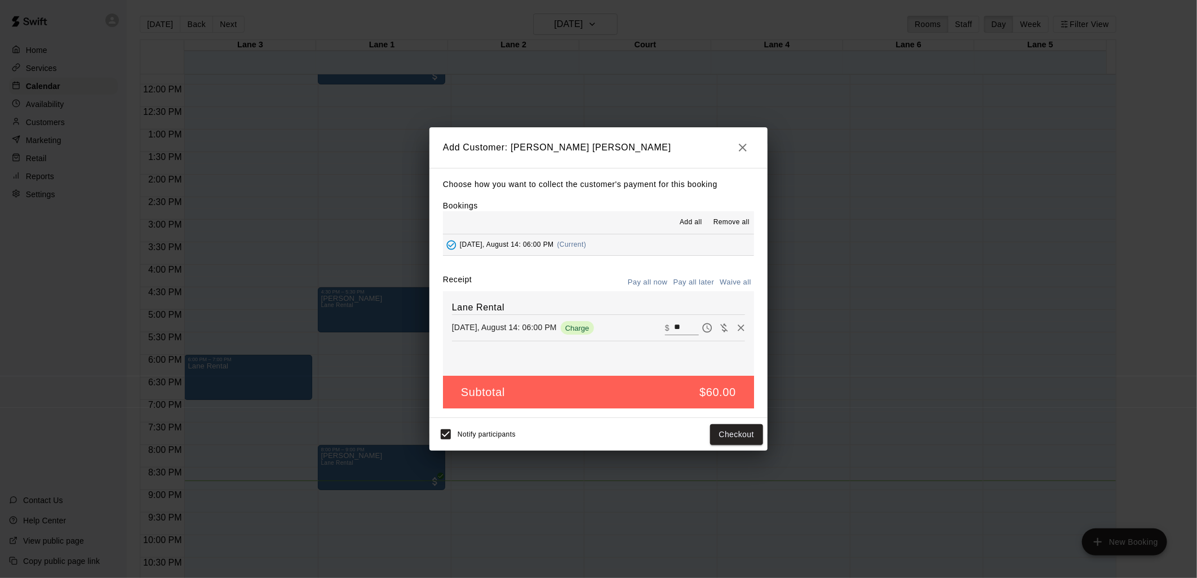
click at [674, 326] on input "**" at bounding box center [686, 328] width 25 height 15
click at [724, 331] on div "Pay later" at bounding box center [730, 328] width 33 height 11
click at [683, 326] on input "**" at bounding box center [686, 328] width 25 height 15
drag, startPoint x: 683, startPoint y: 326, endPoint x: 645, endPoint y: 327, distance: 38.3
click at [645, 327] on div "[DATE], August 14: 06:00 PM Charge ​ $ **" at bounding box center [598, 328] width 293 height 17
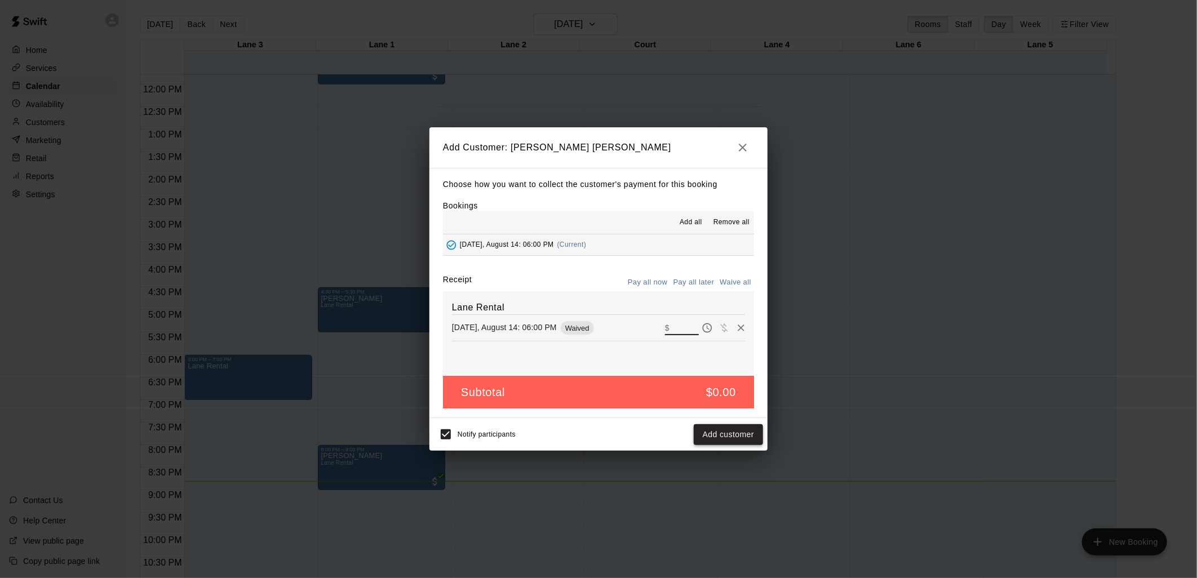
click at [719, 436] on button "Add customer" at bounding box center [728, 434] width 69 height 21
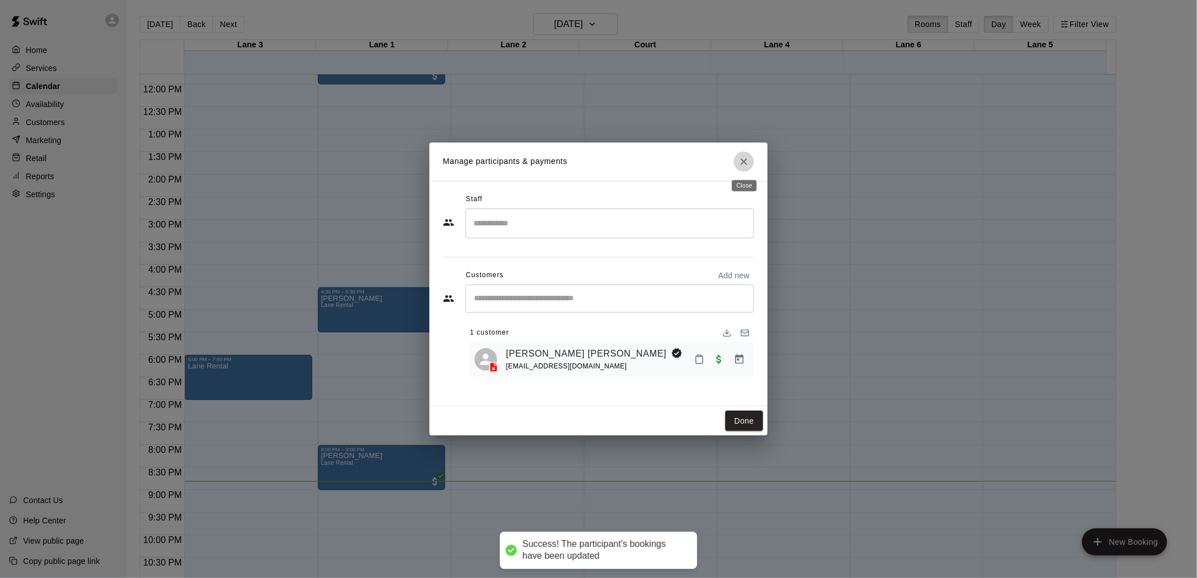
click at [744, 163] on icon "Close" at bounding box center [743, 161] width 11 height 11
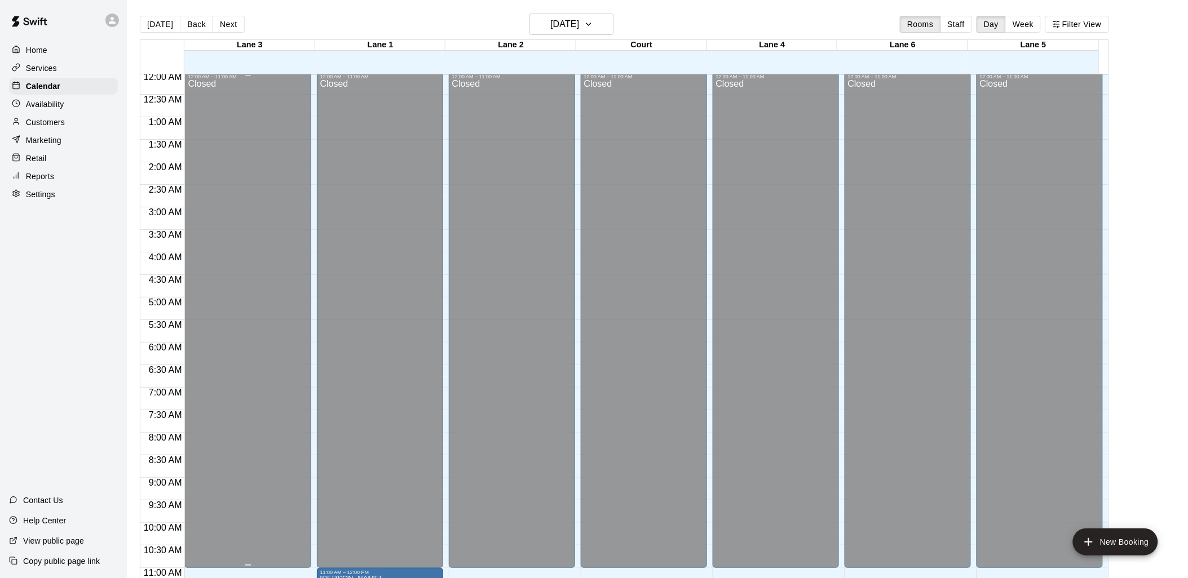
scroll to position [0, 0]
